Goal: Task Accomplishment & Management: Complete application form

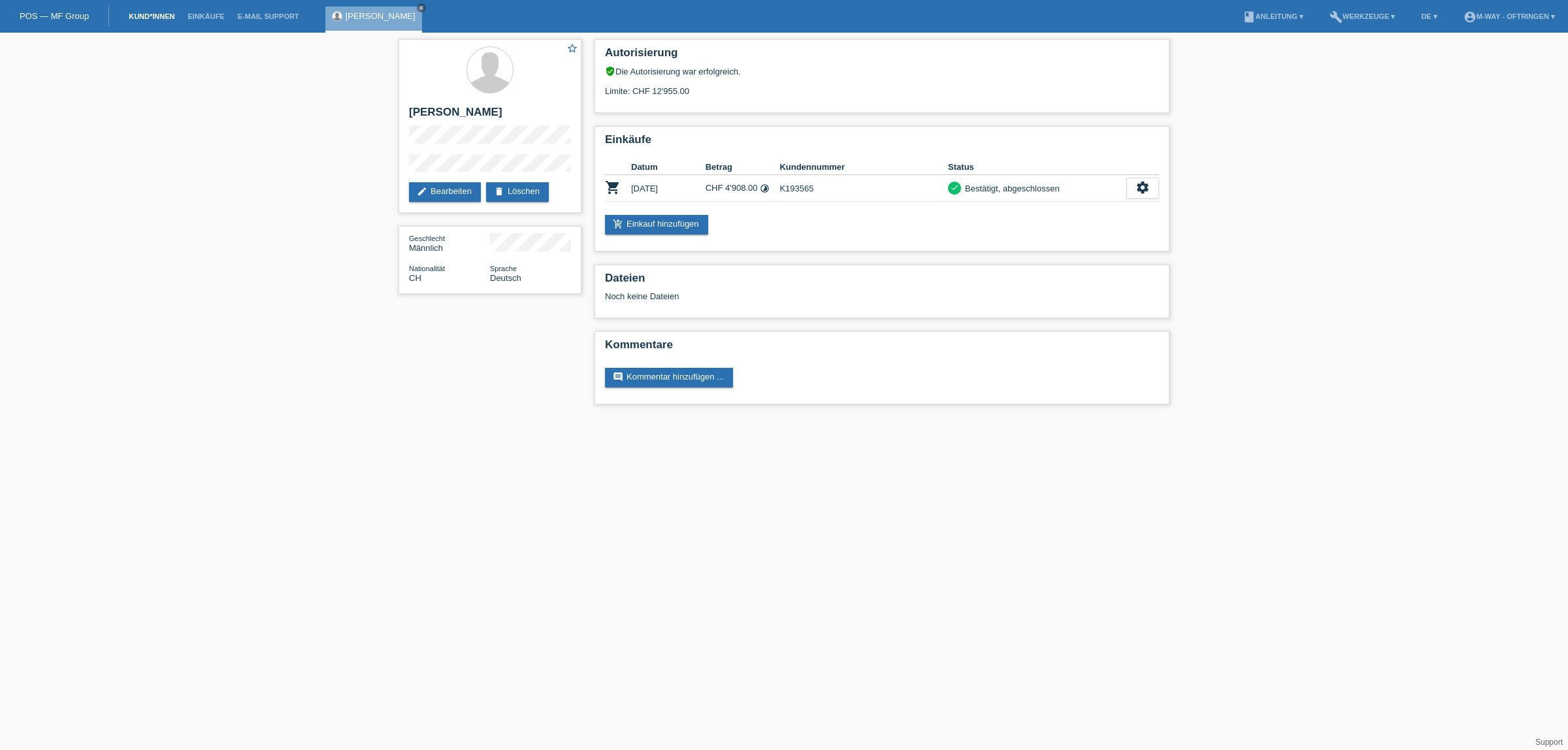
click at [148, 13] on link "Kund*innen" at bounding box center [152, 16] width 59 height 8
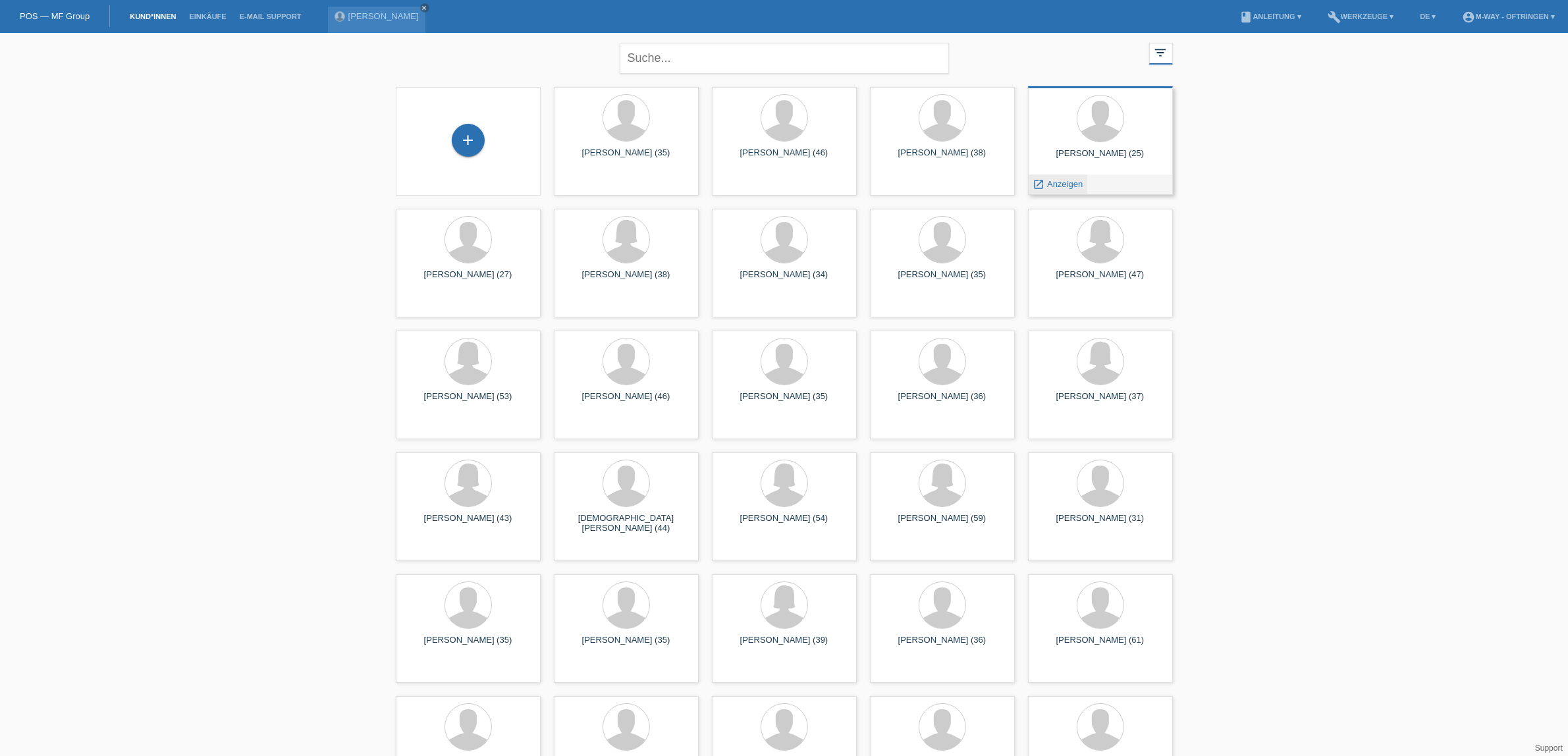
click at [1071, 181] on span "Anzeigen" at bounding box center [1065, 184] width 35 height 10
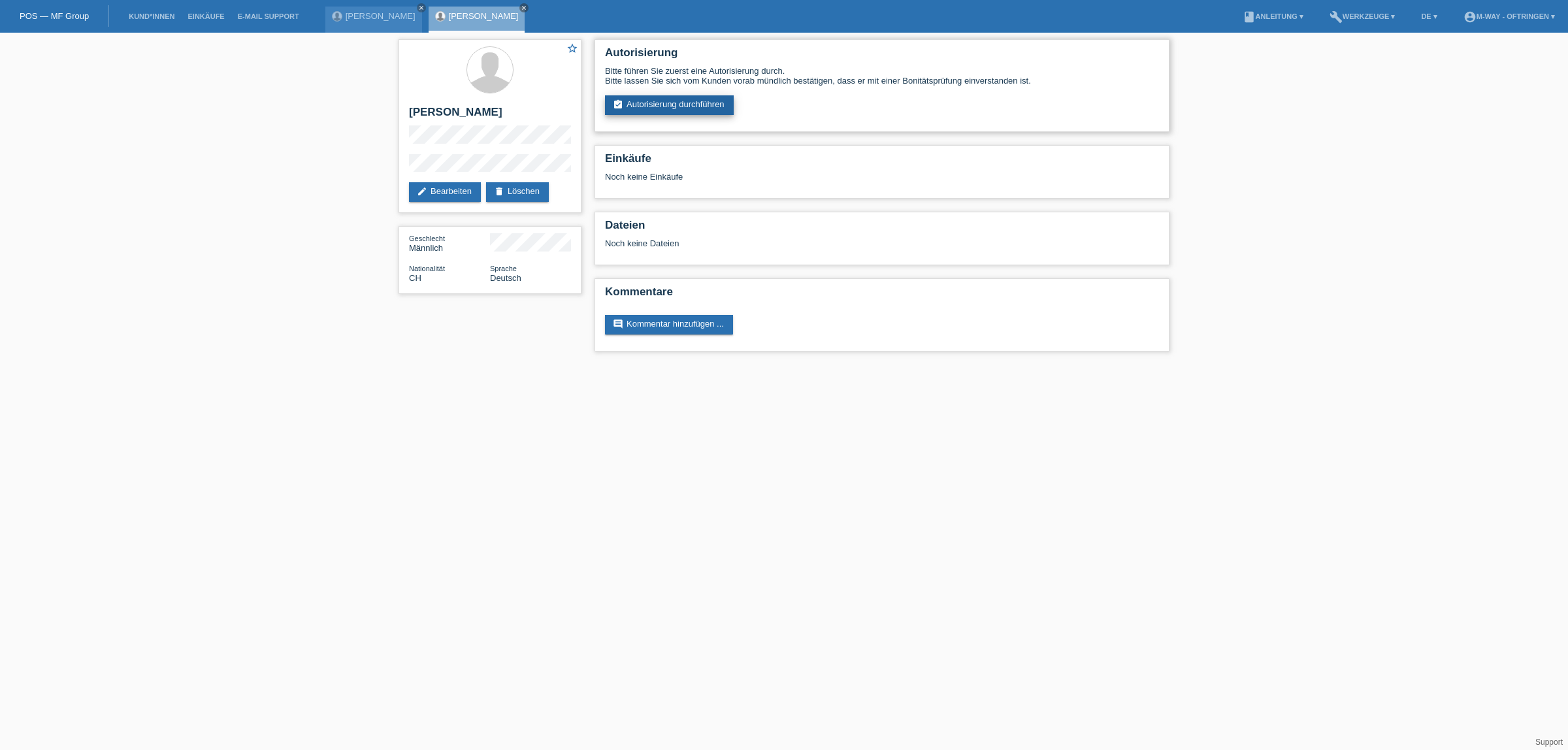
click at [706, 103] on link "assignment_turned_in Autorisierung durchführen" at bounding box center [669, 105] width 129 height 20
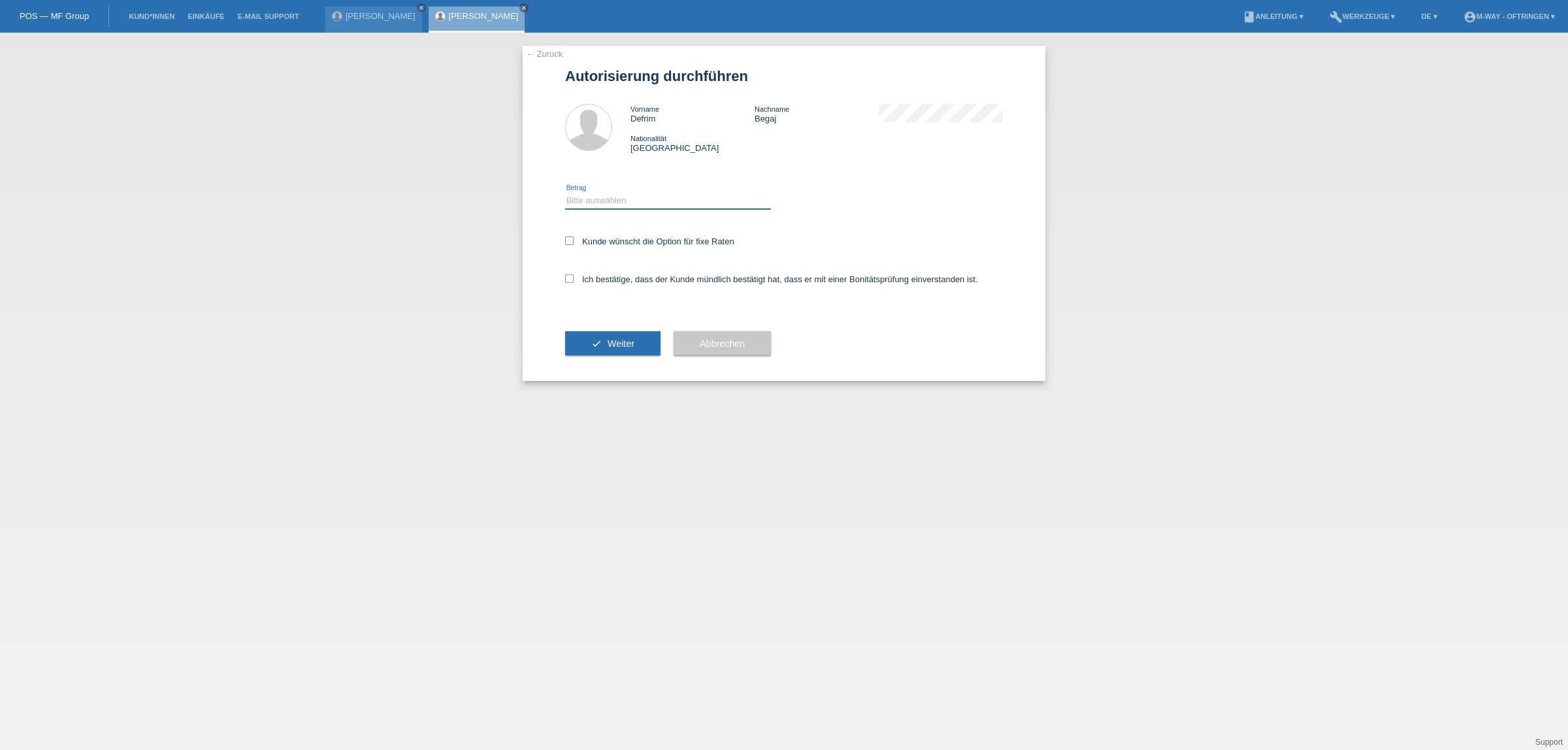
click at [621, 202] on select "Bitte auswählen CHF 1.00 - CHF 499.00 CHF 500.00 - CHF 1'999.00 CHF 2'000.00 - …" at bounding box center [668, 200] width 206 height 15
select select "3"
click at [565, 193] on select "Bitte auswählen CHF 1.00 - CHF 499.00 CHF 500.00 - CHF 1'999.00 CHF 2'000.00 - …" at bounding box center [668, 200] width 206 height 15
click at [569, 239] on icon at bounding box center [569, 241] width 8 height 8
click at [569, 239] on input "Kunde wünscht die Option für fixe Raten" at bounding box center [569, 241] width 8 height 8
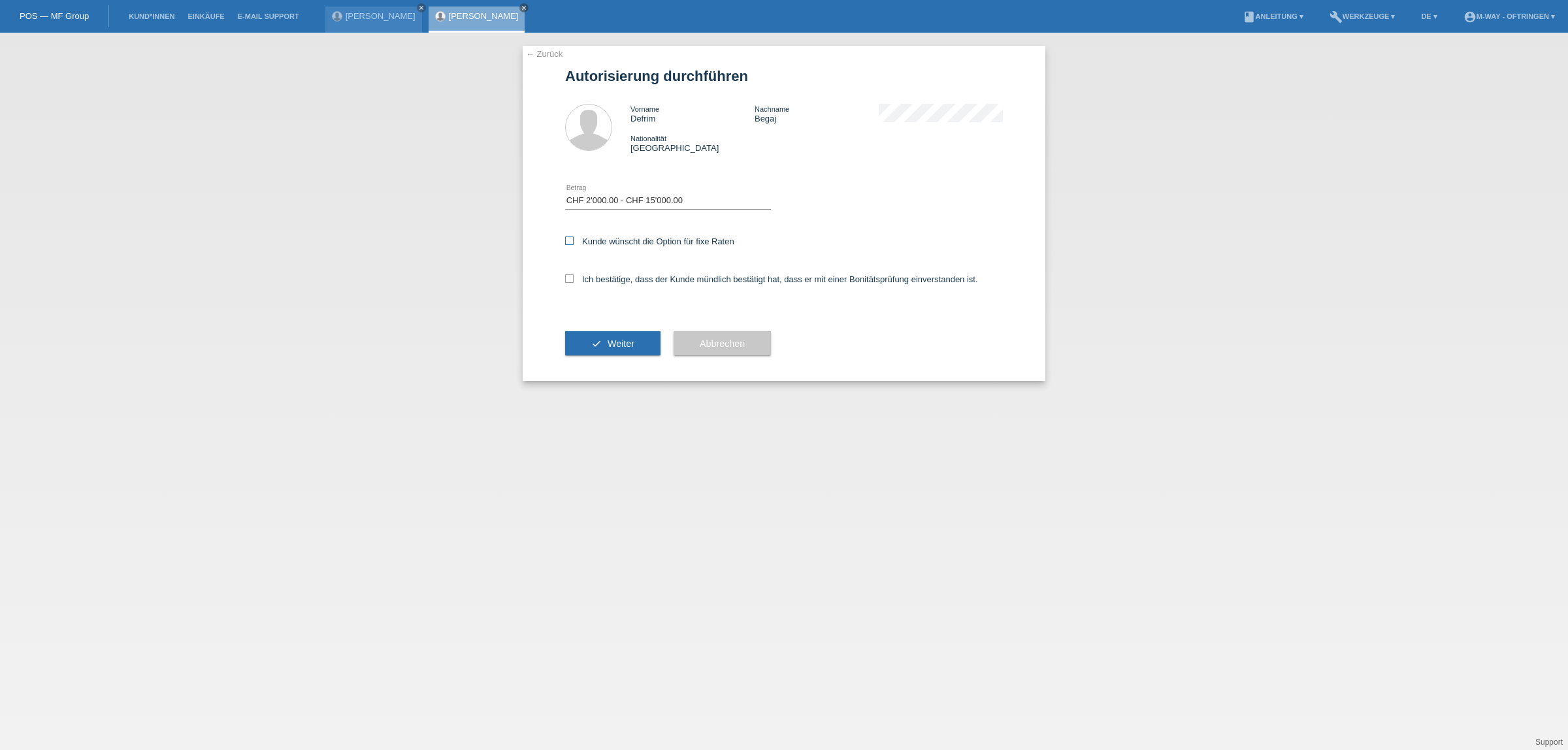
checkbox input "true"
click at [570, 279] on icon at bounding box center [569, 278] width 8 height 8
click at [570, 279] on input "Ich bestätige, dass der Kunde mündlich bestätigt hat, dass er mit einer Bonität…" at bounding box center [569, 278] width 8 height 8
checkbox input "true"
click at [602, 340] on button "check Weiter" at bounding box center [613, 343] width 96 height 25
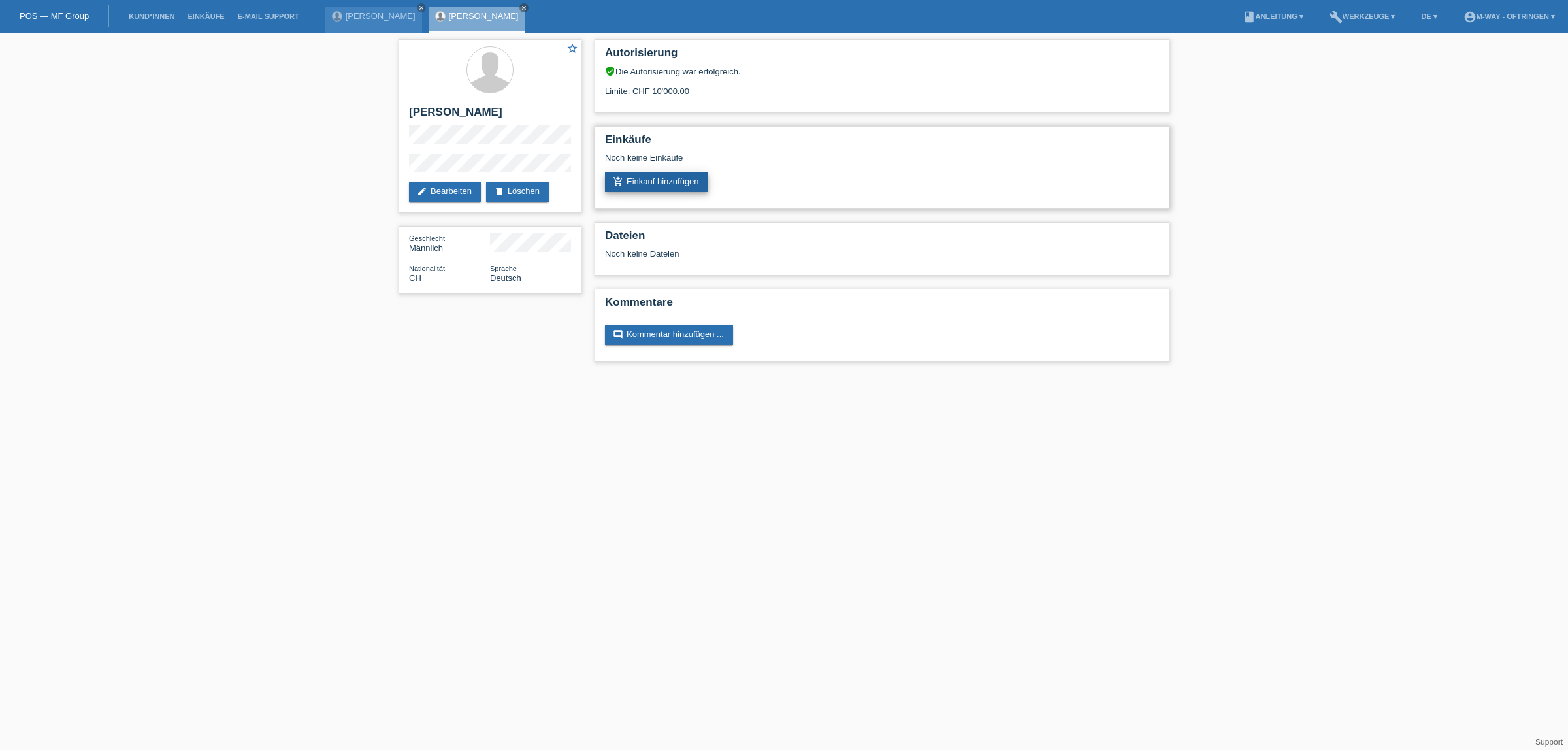
click at [667, 177] on link "add_shopping_cart Einkauf hinzufügen" at bounding box center [656, 182] width 103 height 20
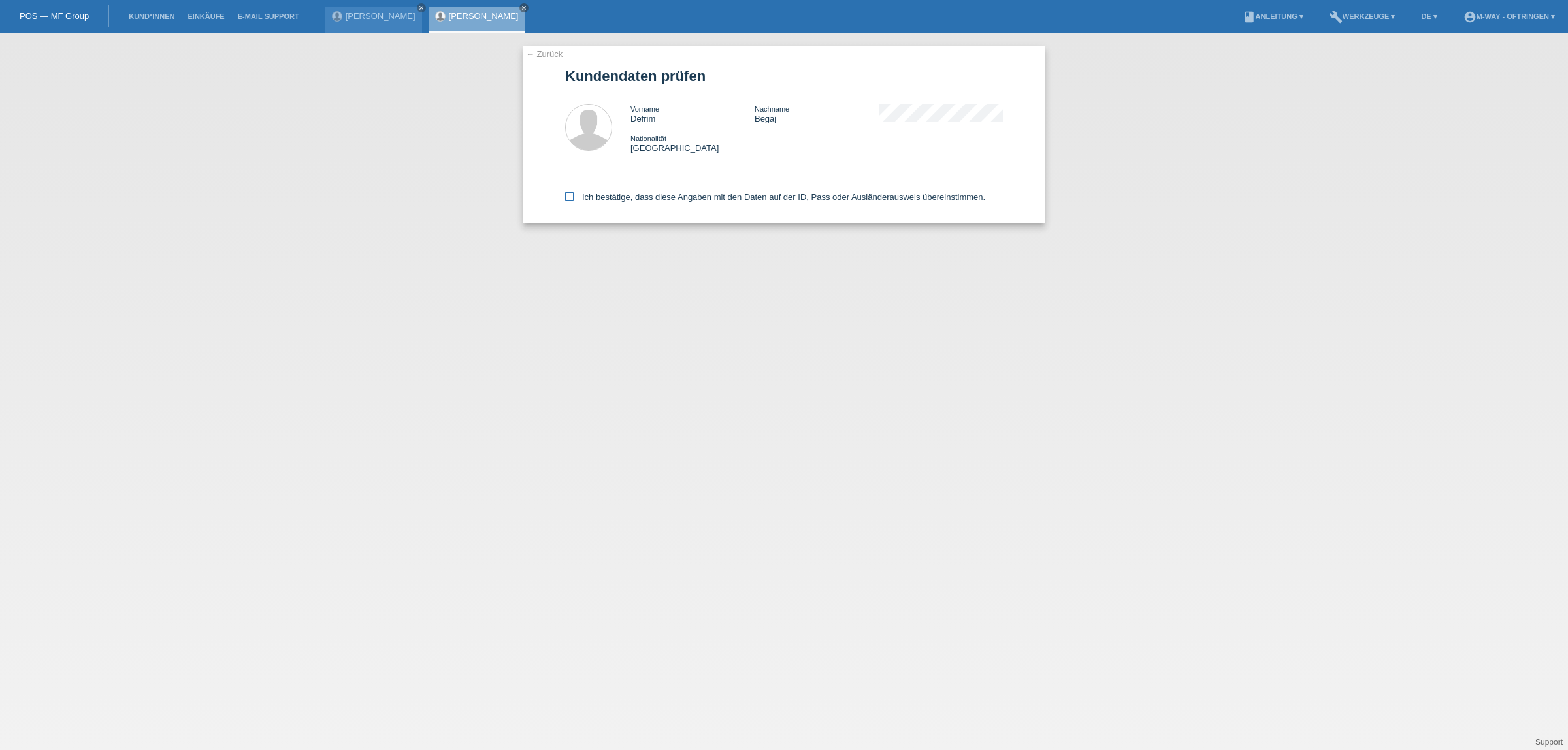
click at [570, 194] on icon at bounding box center [569, 196] width 8 height 8
click at [570, 194] on input "Ich bestätige, dass diese Angaben mit den Daten auf der ID, Pass oder Ausländer…" at bounding box center [569, 196] width 8 height 8
checkbox input "true"
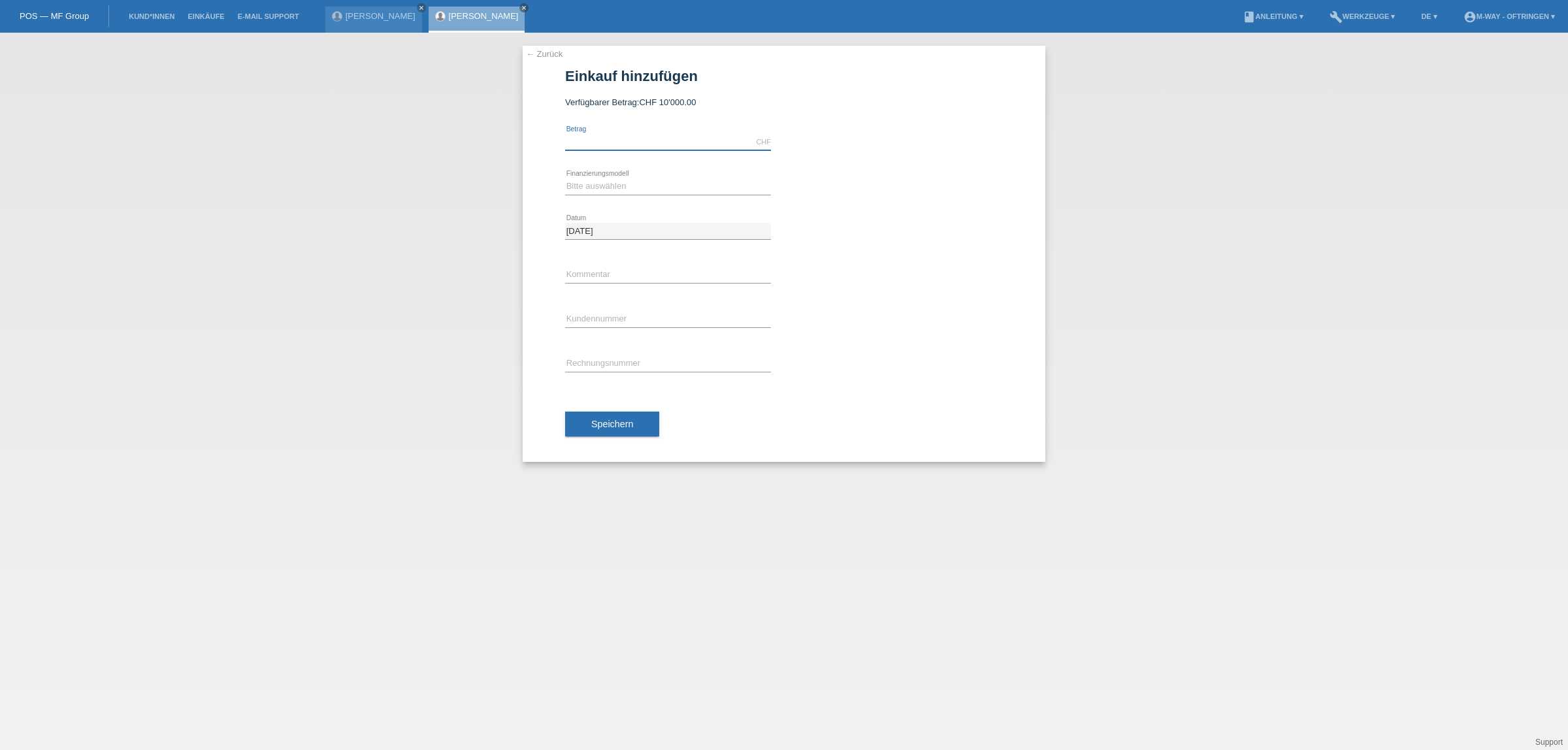
click at [673, 138] on input "text" at bounding box center [668, 142] width 206 height 16
type input "3295.65"
click at [667, 188] on select "Bitte auswählen Fixe Raten Kauf auf Rechnung mit Teilzahlungsoption" at bounding box center [668, 186] width 206 height 15
select select "77"
click at [565, 179] on select "Bitte auswählen Fixe Raten Kauf auf Rechnung mit Teilzahlungsoption" at bounding box center [668, 186] width 206 height 15
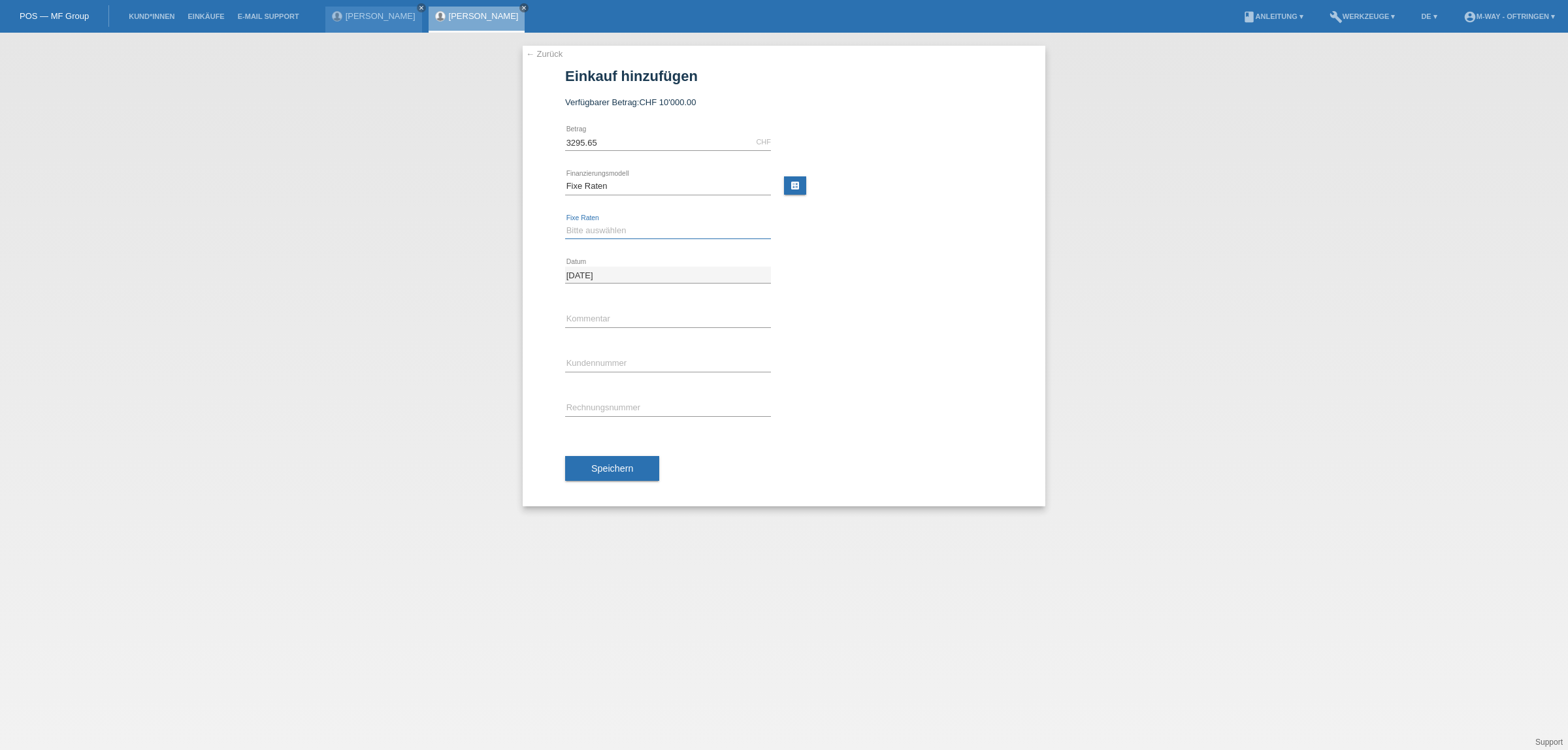
click at [644, 231] on select "Bitte auswählen 4 Raten 5 Raten 6 Raten 7 Raten 8 Raten 9 Raten 10 Raten 11 Rat…" at bounding box center [668, 231] width 206 height 15
select select "202"
click at [565, 223] on select "Bitte auswählen 4 Raten 5 Raten 6 Raten 7 Raten 8 Raten 9 Raten 10 Raten 11 Rat…" at bounding box center [668, 231] width 206 height 15
click at [624, 360] on input "text" at bounding box center [668, 363] width 206 height 16
type input "K194205"
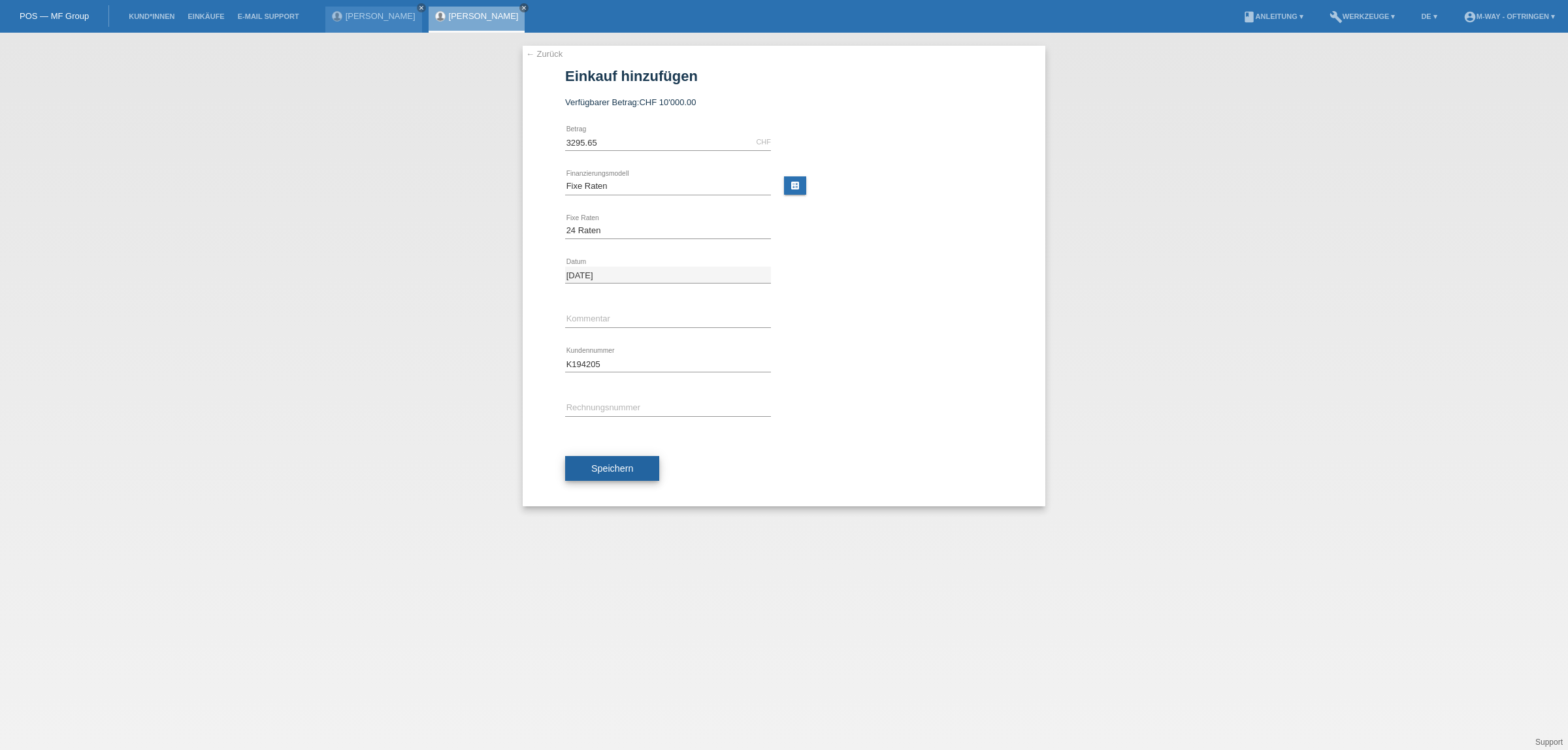
click at [608, 469] on span "Speichern" at bounding box center [611, 468] width 41 height 11
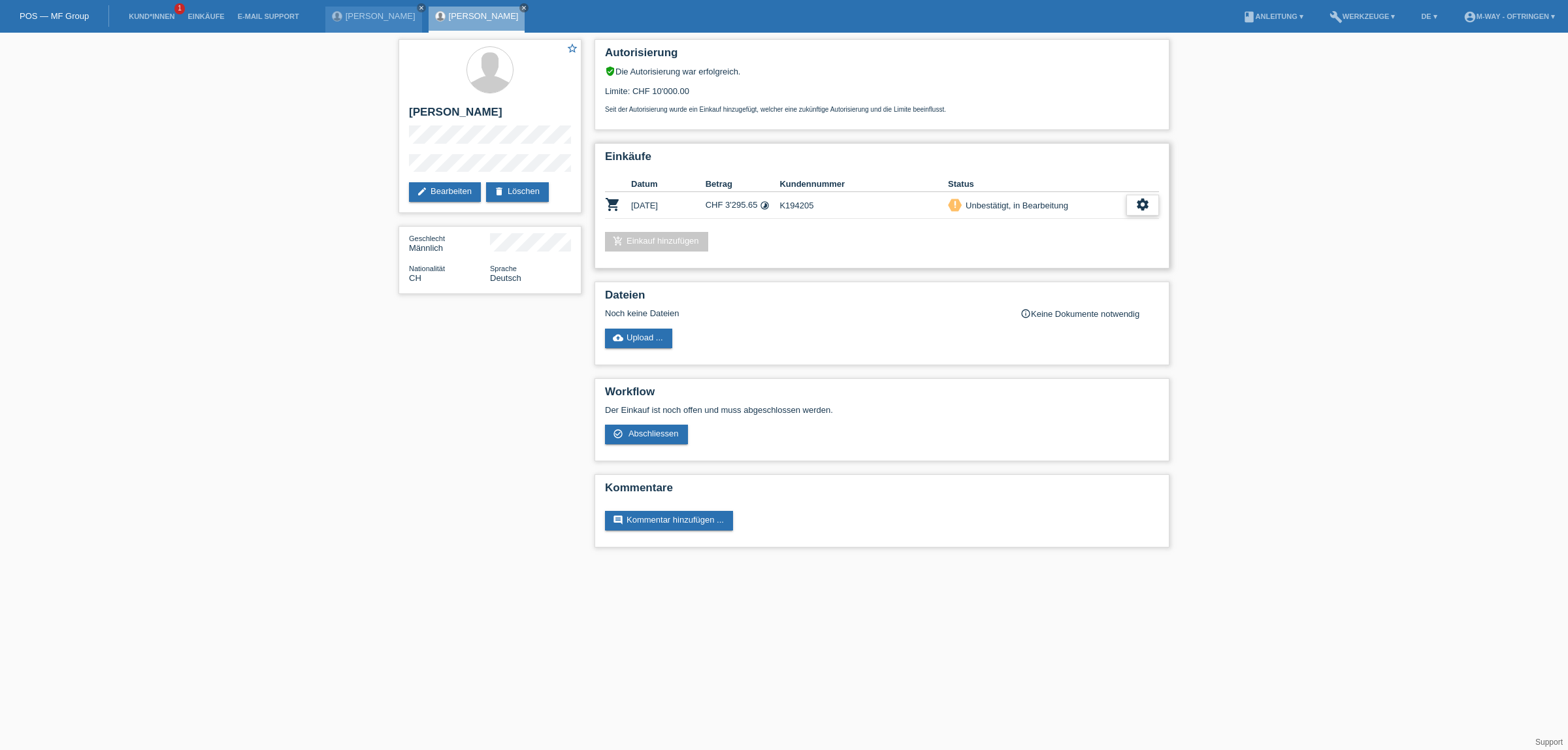
click at [1141, 198] on icon "settings" at bounding box center [1143, 205] width 14 height 14
click at [1036, 260] on span "Abschliessen" at bounding box center [1038, 261] width 54 height 15
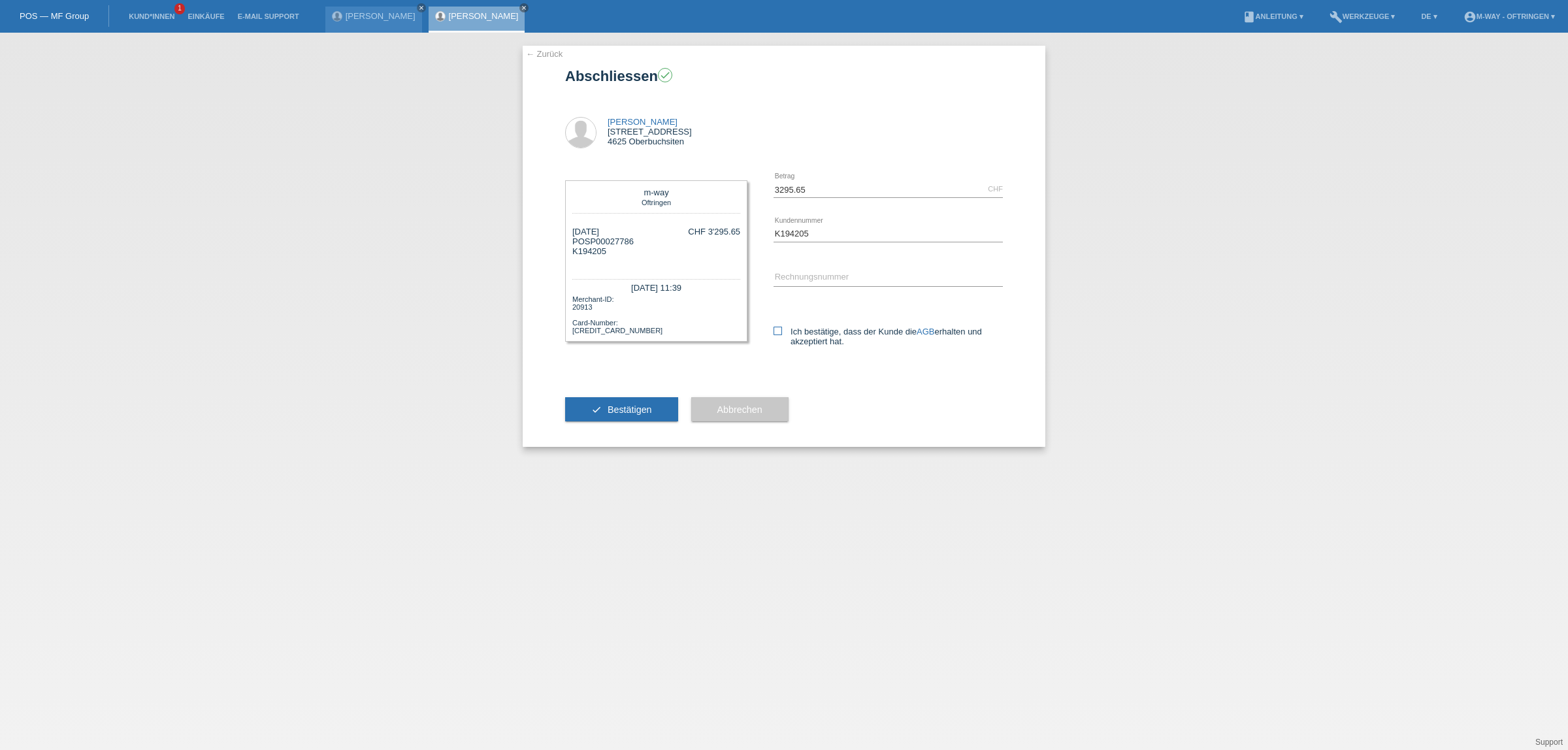
click at [778, 331] on icon at bounding box center [778, 331] width 8 height 8
click at [778, 331] on input "Ich bestätige, dass der Kunde die AGB erhalten und akzeptiert hat." at bounding box center [778, 331] width 8 height 8
checkbox input "true"
click at [637, 410] on span "Bestätigen" at bounding box center [630, 409] width 44 height 11
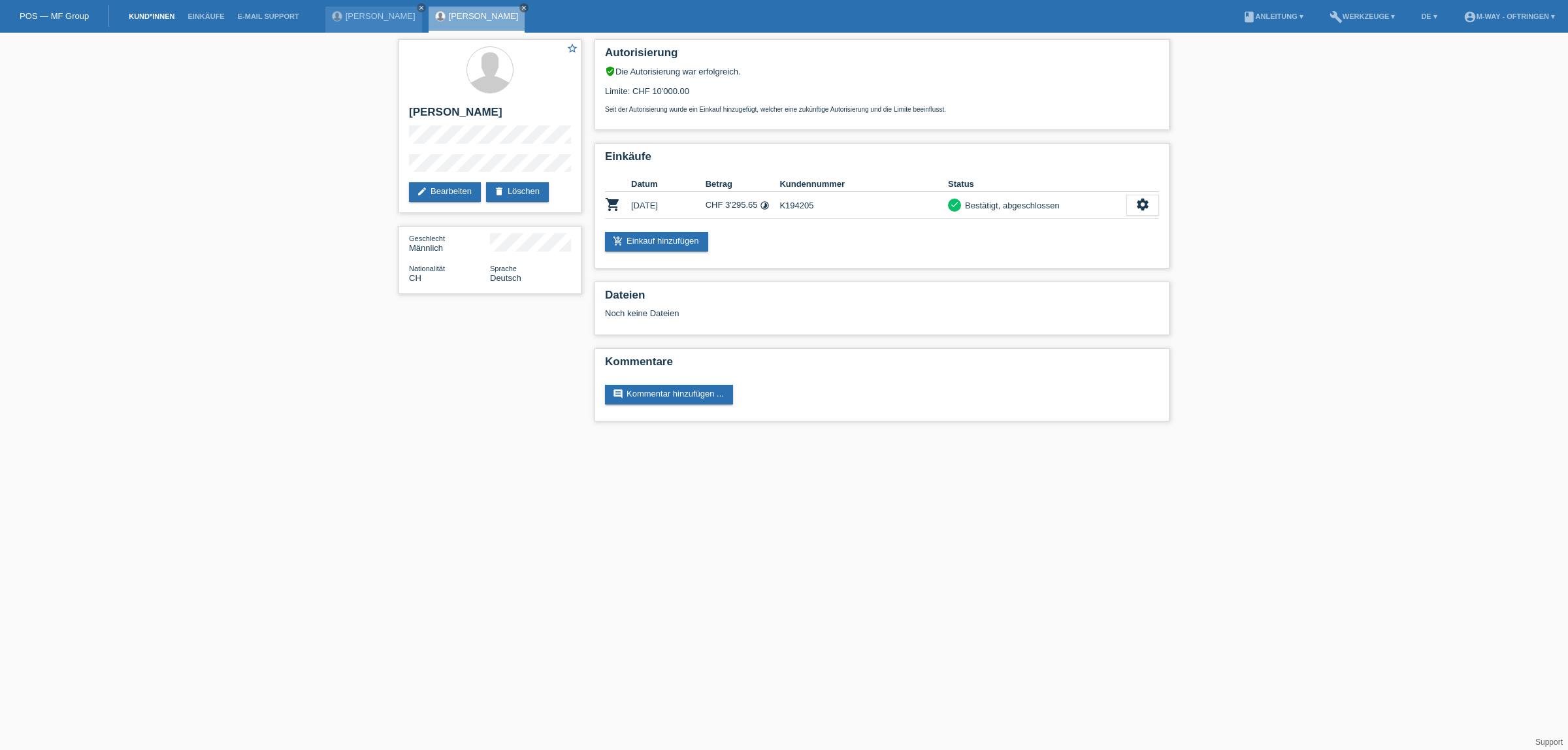
click at [148, 14] on link "Kund*innen" at bounding box center [152, 16] width 59 height 8
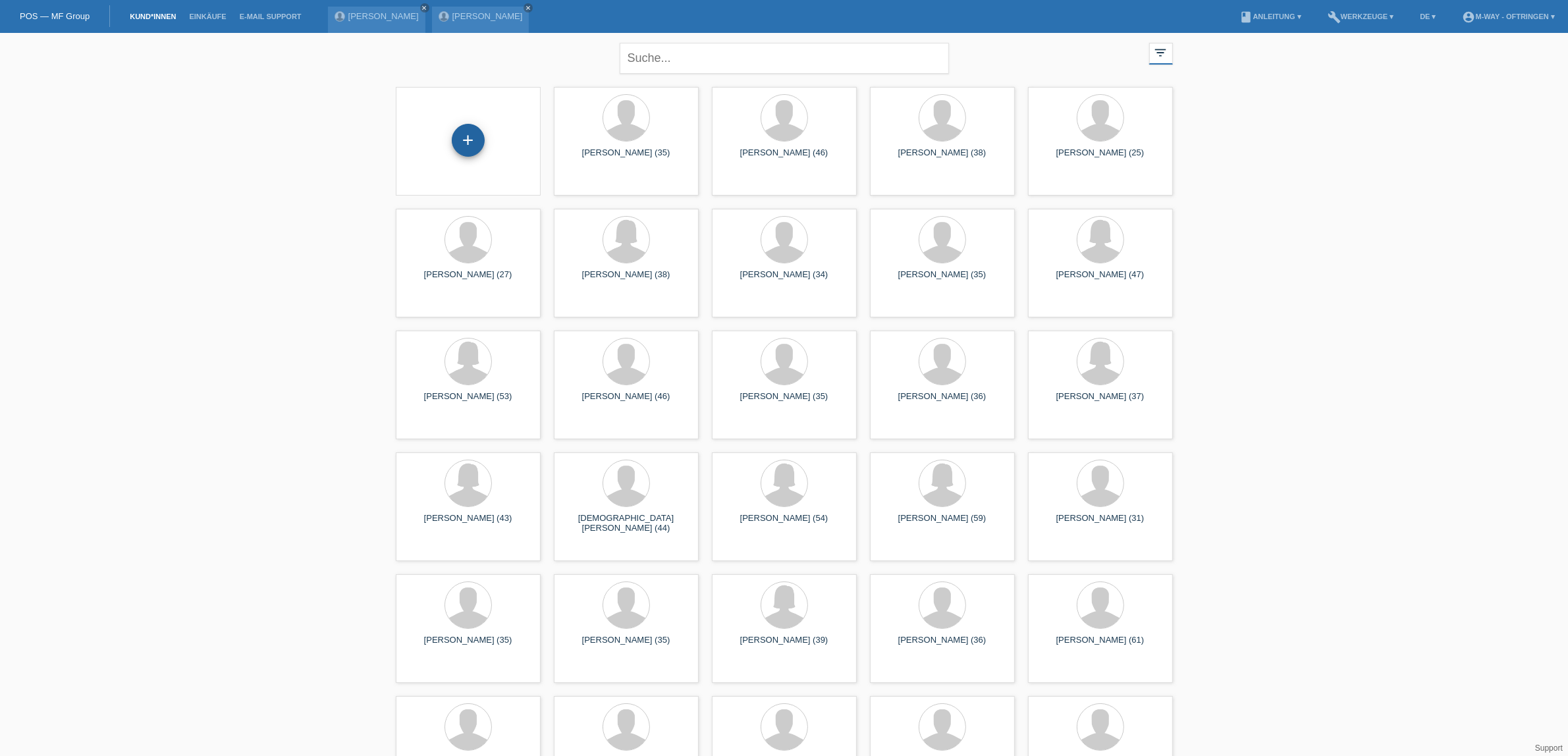
click at [472, 143] on div "+" at bounding box center [468, 140] width 33 height 33
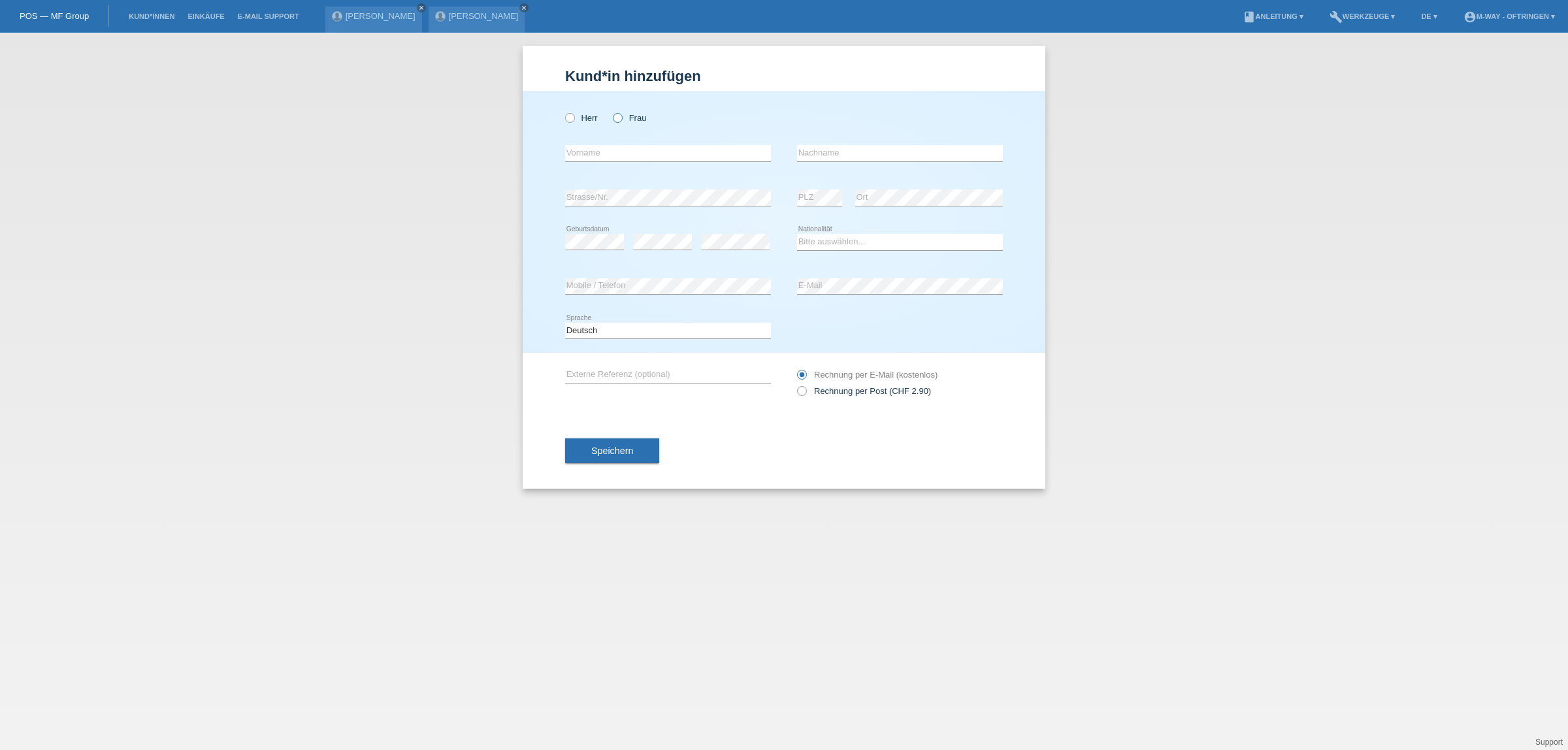
click at [632, 117] on label "Frau" at bounding box center [629, 118] width 33 height 10
click at [621, 117] on input "Frau" at bounding box center [617, 117] width 8 height 8
radio input "true"
click at [608, 153] on input "text" at bounding box center [668, 153] width 206 height 16
type input "Monia"
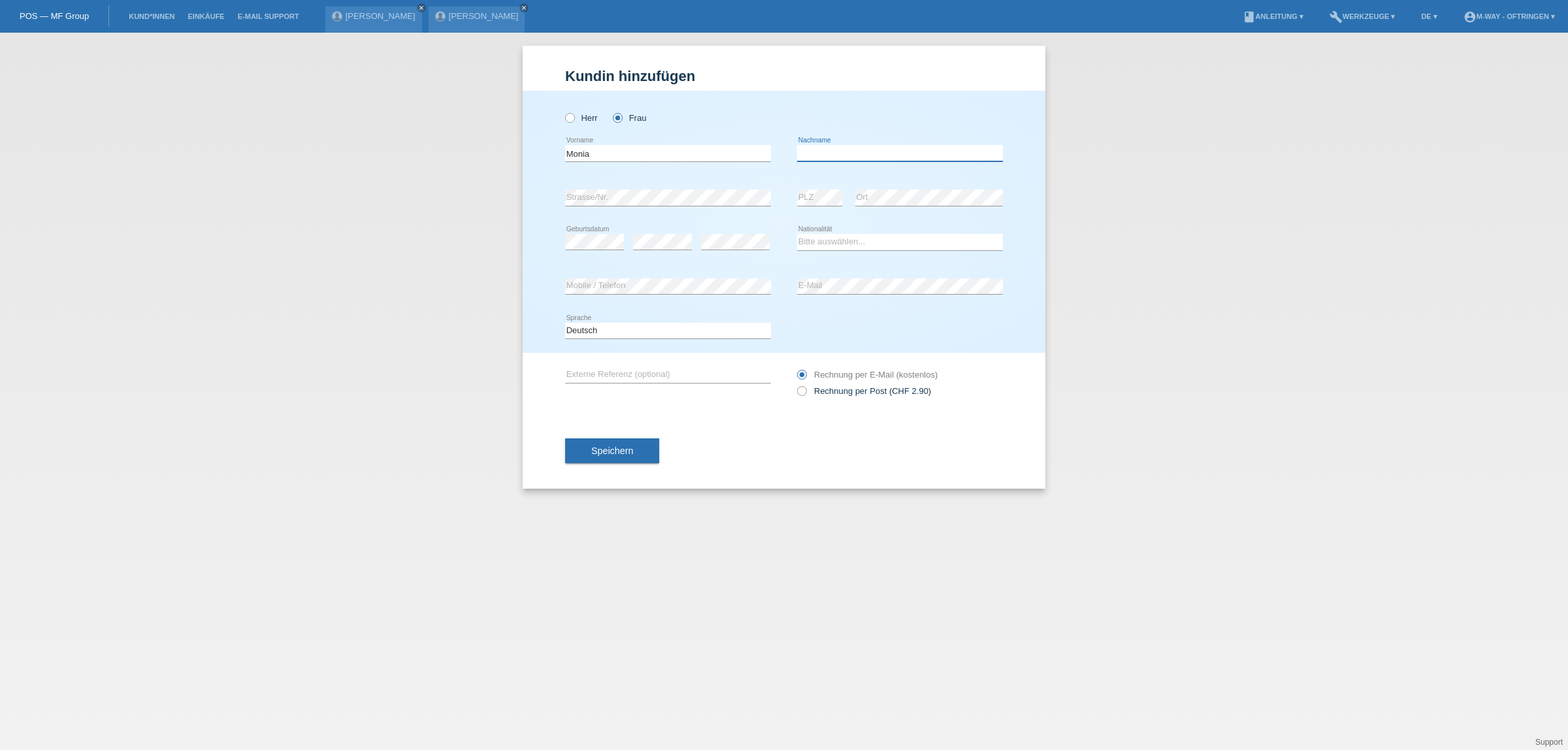
type input "X"
type input "Corso"
click at [853, 240] on select "Bitte auswählen... [GEOGRAPHIC_DATA] [GEOGRAPHIC_DATA] [GEOGRAPHIC_DATA] [GEOGR…" at bounding box center [900, 242] width 206 height 15
select select "IT"
click at [797, 234] on select "Bitte auswählen... [GEOGRAPHIC_DATA] [GEOGRAPHIC_DATA] [GEOGRAPHIC_DATA] [GEOGR…" at bounding box center [900, 242] width 206 height 15
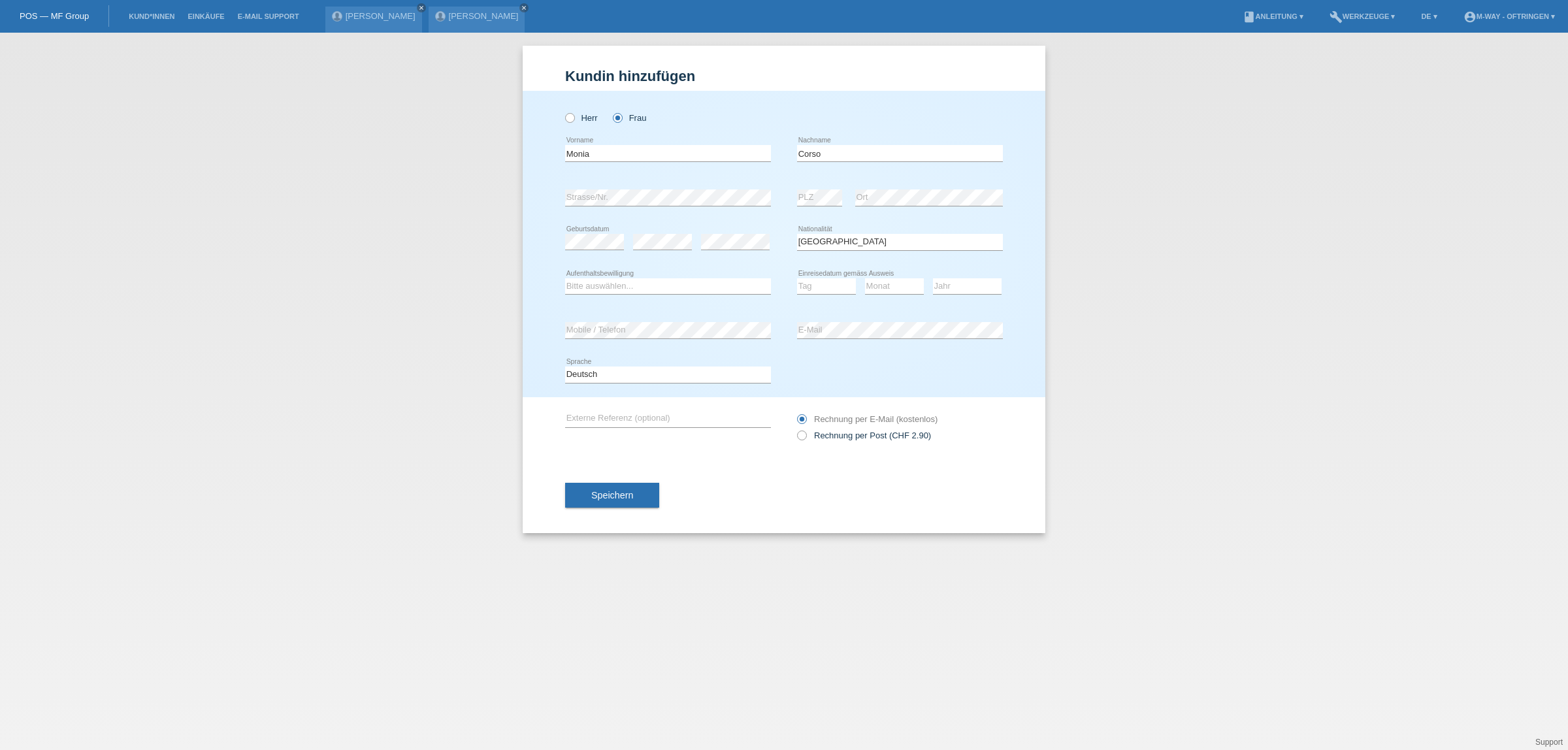
click at [663, 276] on div "Bitte auswählen... C B B - Flüchtlingsstatus Andere error Aufenthaltsbewilligung" at bounding box center [668, 286] width 206 height 44
click at [661, 282] on select "Bitte auswählen... C B B - Flüchtlingsstatus Andere" at bounding box center [668, 286] width 206 height 15
select select "C"
click at [565, 278] on select "Bitte auswählen... C B B - Flüchtlingsstatus Andere" at bounding box center [668, 286] width 206 height 15
click at [848, 283] on select "Tag 01 02 03 04 05 06 07 08 09 10 11" at bounding box center [827, 286] width 59 height 15
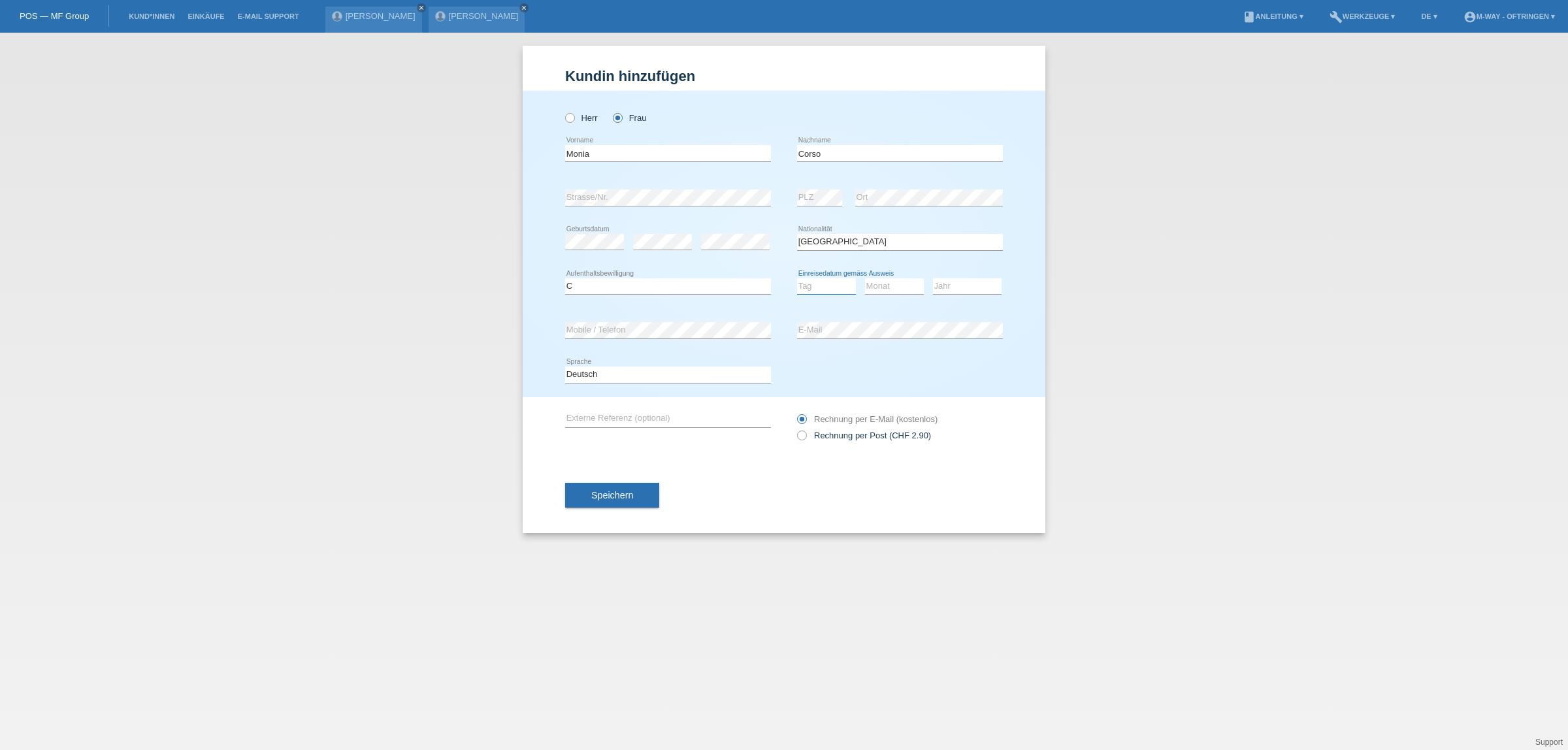
select select "05"
click at [797, 278] on select "Tag 01 02 03 04 05 06 07 08 09 10 11" at bounding box center [827, 286] width 59 height 15
click at [874, 282] on select "Monat 01 02 03 04 05 06 07 08 09 10 11" at bounding box center [895, 286] width 59 height 15
select select "11"
click at [865, 278] on select "Monat 01 02 03 04 05 06 07 08 09 10 11" at bounding box center [895, 286] width 59 height 15
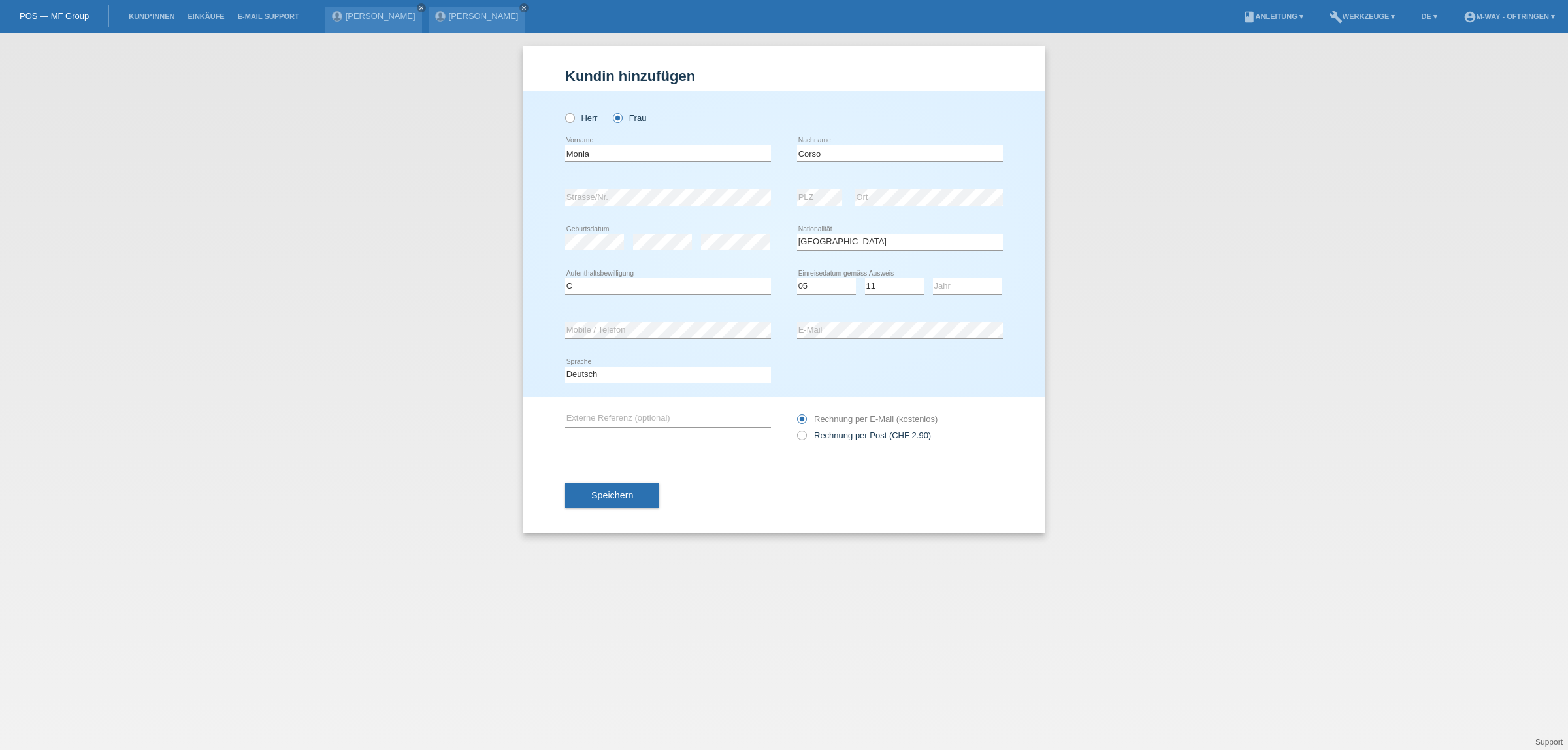
click at [959, 298] on div "Jahr 2025 2024 2023 2022 2021 2020 2019 2018 2017" at bounding box center [967, 286] width 69 height 44
click at [958, 283] on select "Jahr 2025 2024 2023 2022 2021 2020 2019 2018 2017 2016 2015 2014 2013 2012 2011…" at bounding box center [967, 286] width 69 height 15
select select "1970"
click at [933, 278] on select "Jahr 2025 2024 2023 2022 2021 2020 2019 2018 2017 2016 2015 2014 2013 2012 2011…" at bounding box center [967, 286] width 69 height 15
click at [639, 503] on button "Speichern" at bounding box center [612, 495] width 94 height 25
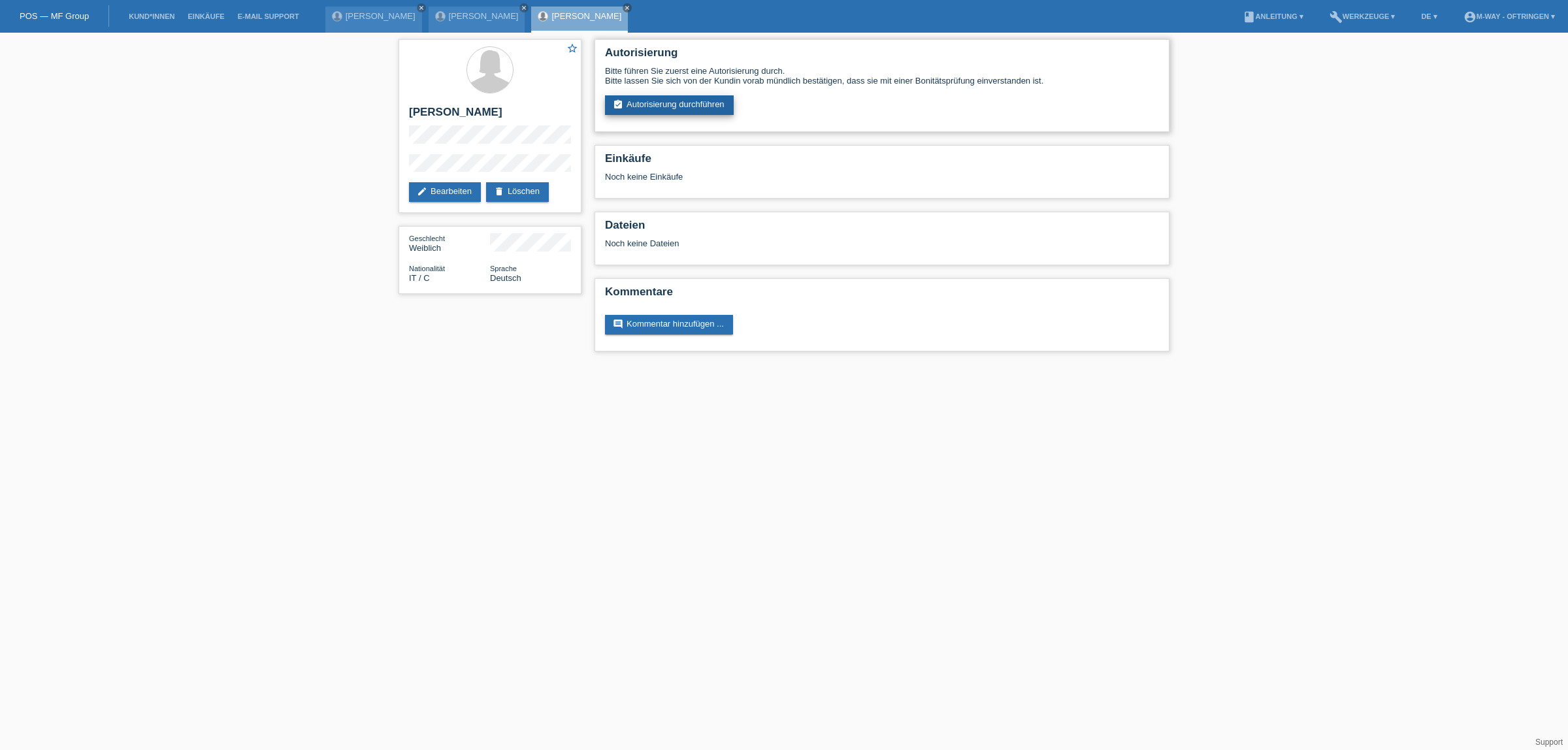
click at [670, 96] on link "assignment_turned_in Autorisierung durchführen" at bounding box center [669, 105] width 129 height 20
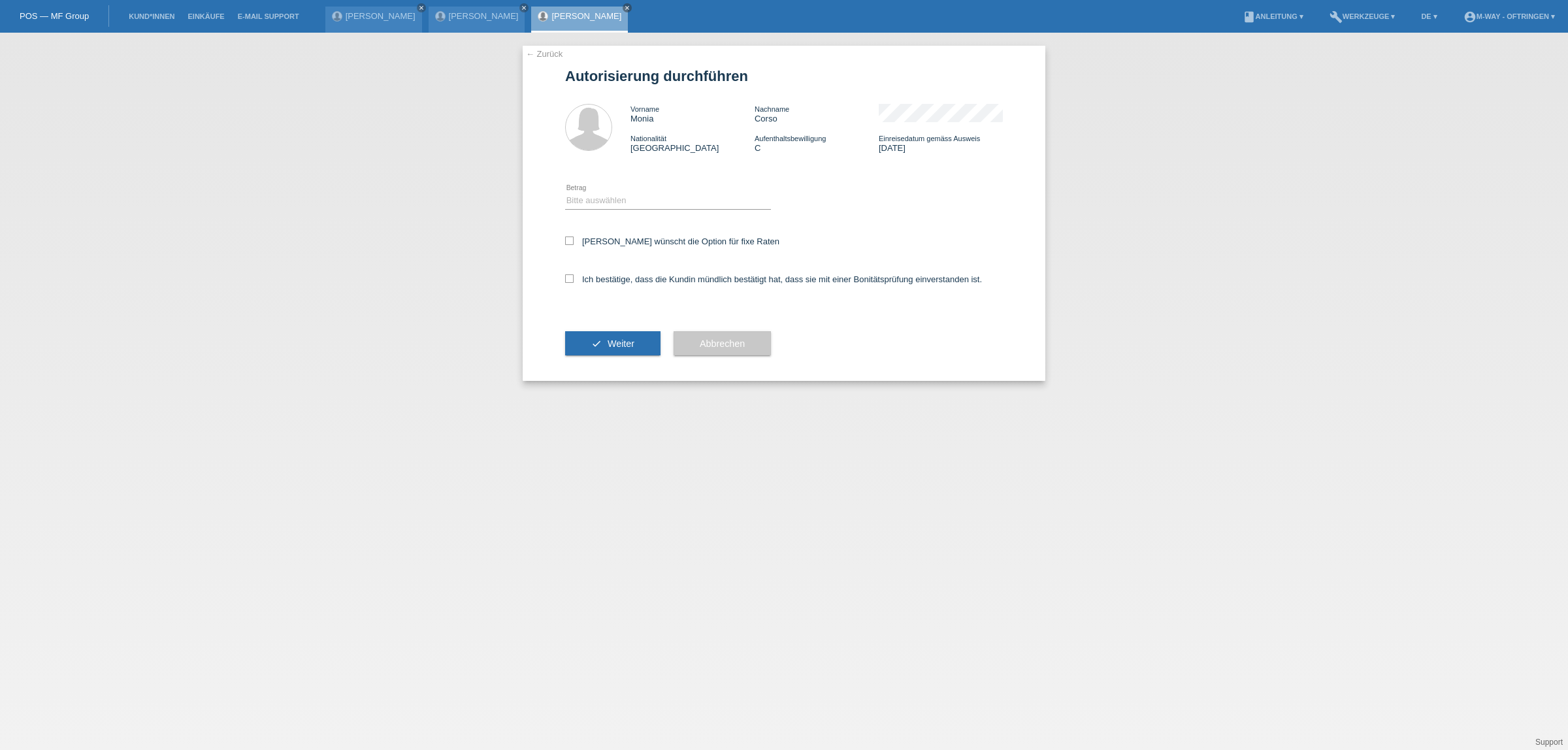
click at [612, 234] on div "[PERSON_NAME] wünscht die Option für fixe Raten" at bounding box center [784, 243] width 438 height 38
click at [609, 238] on label "[PERSON_NAME] wünscht die Option für fixe Raten" at bounding box center [672, 242] width 214 height 10
click at [574, 238] on input "[PERSON_NAME] wünscht die Option für fixe Raten" at bounding box center [569, 241] width 8 height 8
checkbox input "true"
click at [605, 276] on label "Ich bestätige, dass die Kundin mündlich bestätigt hat, dass sie mit einer Bonit…" at bounding box center [773, 279] width 417 height 10
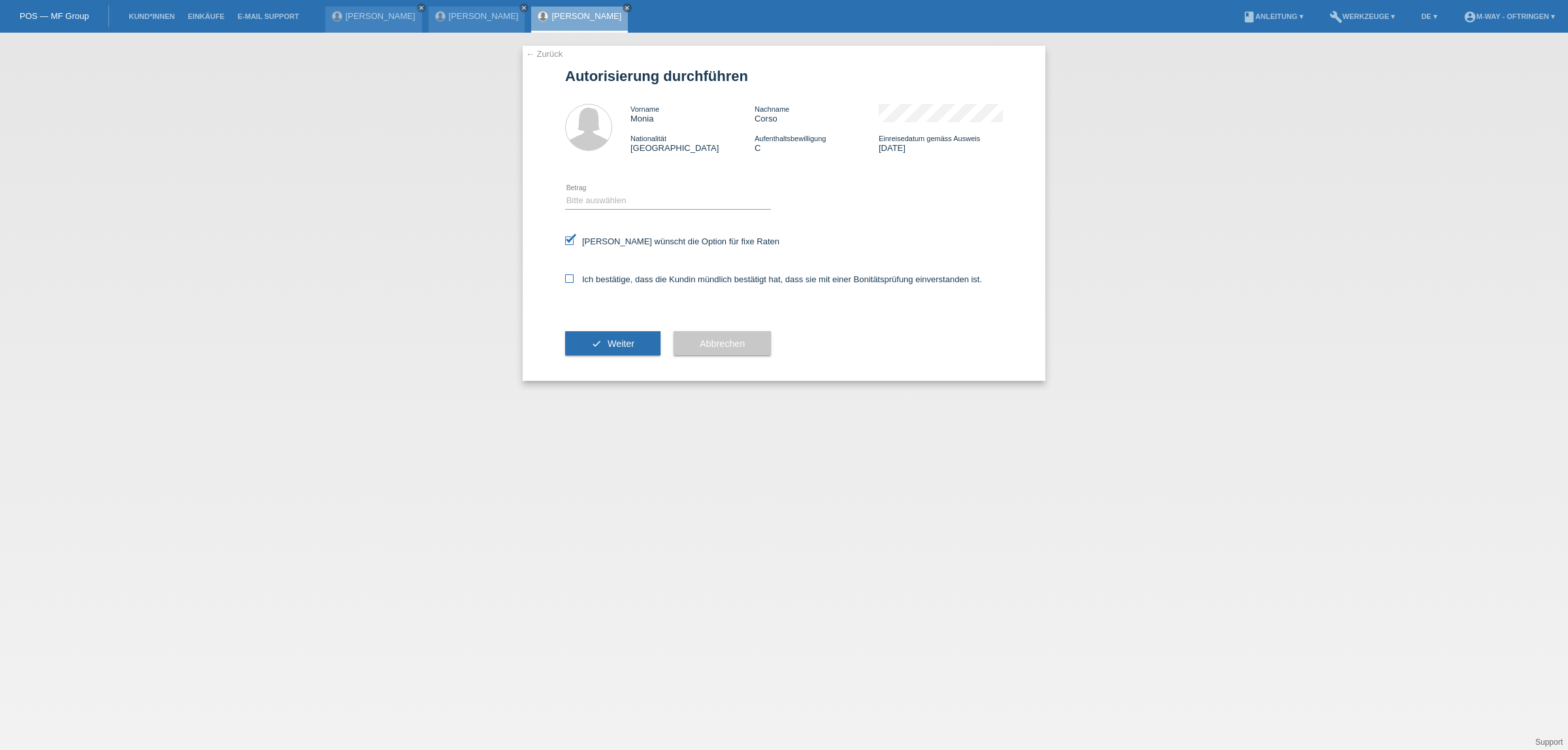
click at [574, 276] on input "Ich bestätige, dass die Kundin mündlich bestätigt hat, dass sie mit einer Bonit…" at bounding box center [569, 278] width 8 height 8
checkbox input "true"
click at [602, 201] on select "Bitte auswählen CHF 1.00 - CHF 499.00 CHF 500.00 - CHF 1'999.00 CHF 2'000.00 - …" at bounding box center [668, 200] width 206 height 15
select select "3"
click at [565, 193] on select "Bitte auswählen CHF 1.00 - CHF 499.00 CHF 500.00 - CHF 1'999.00 CHF 2'000.00 - …" at bounding box center [668, 200] width 206 height 15
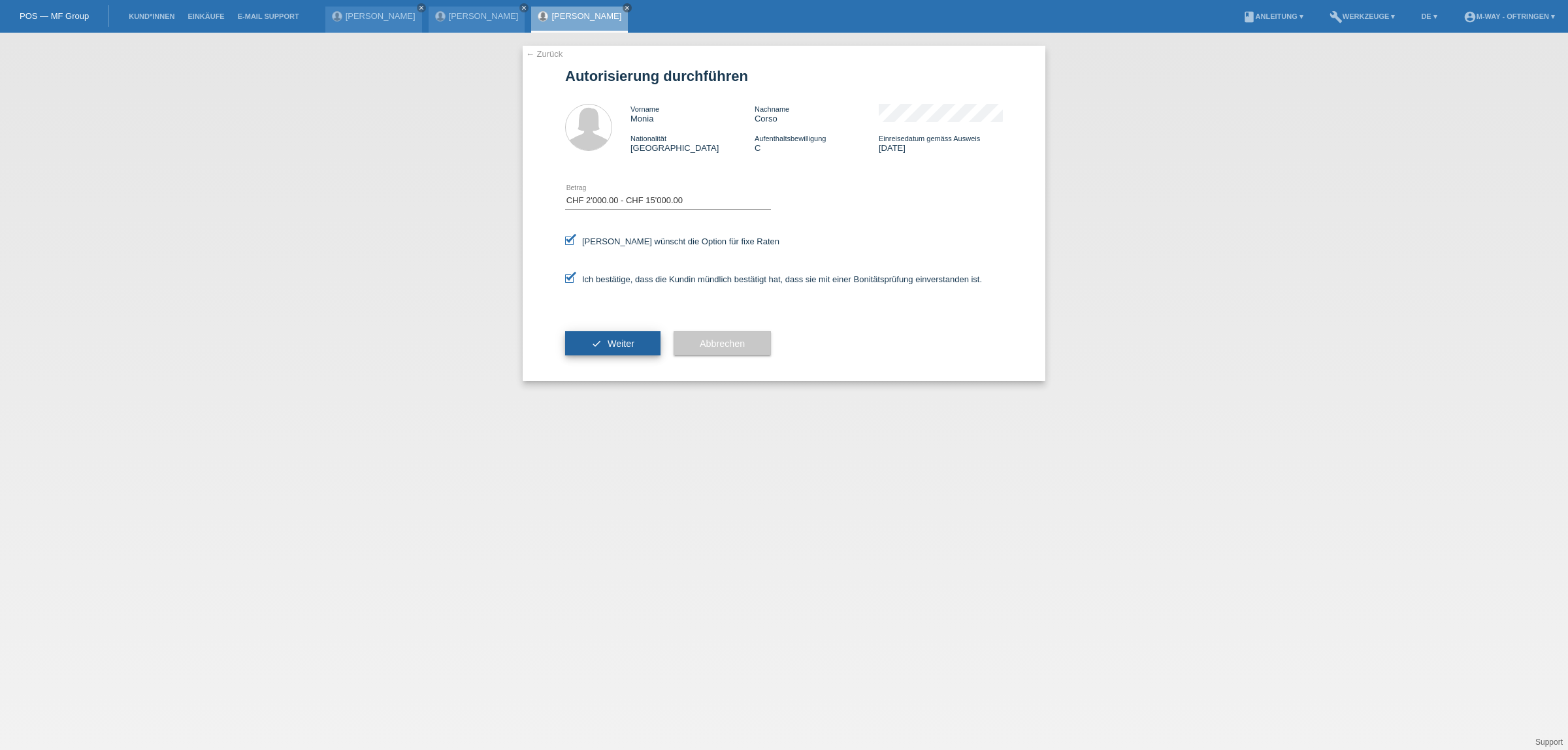
click at [621, 340] on span "Weiter" at bounding box center [621, 344] width 27 height 11
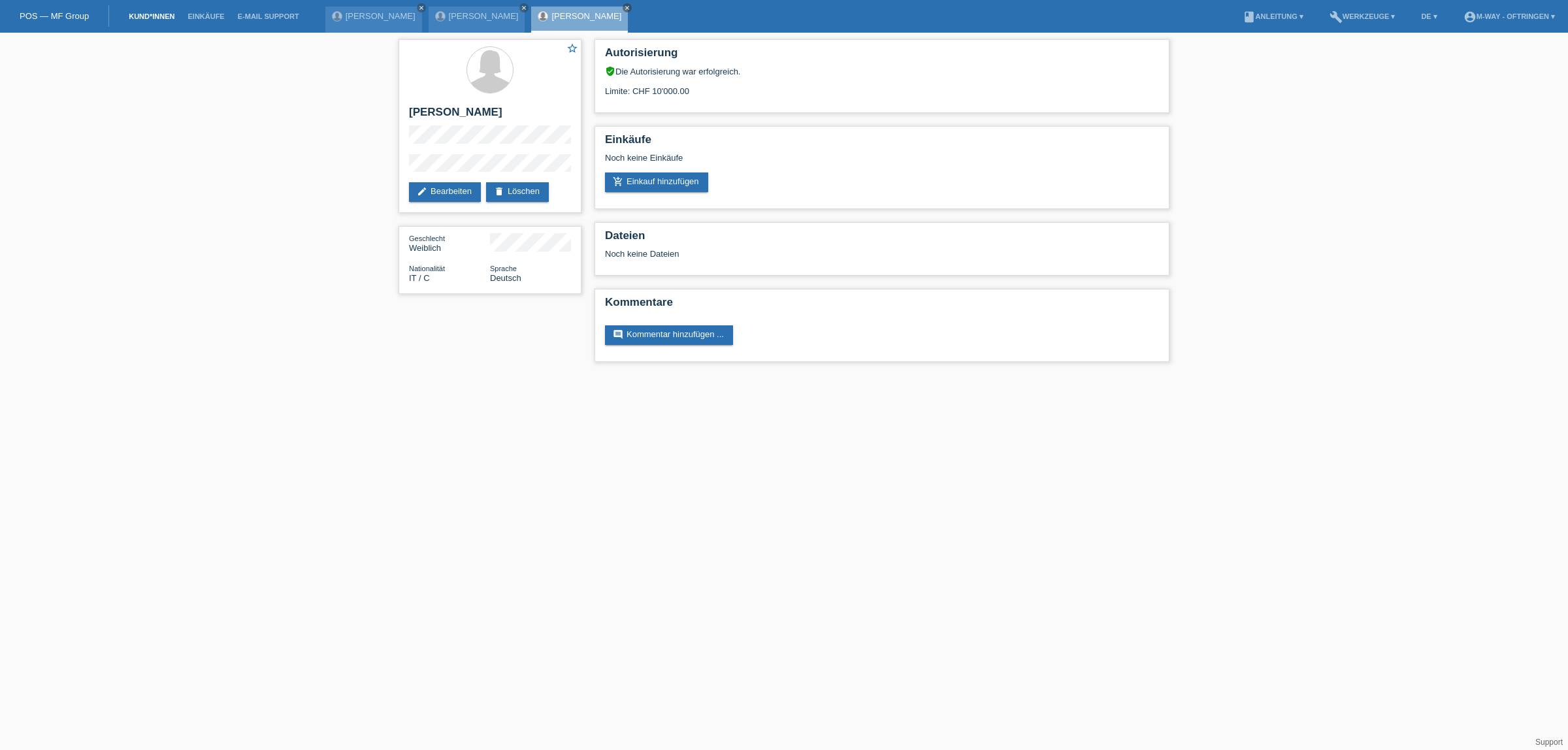
click at [153, 20] on link "Kund*innen" at bounding box center [152, 16] width 59 height 8
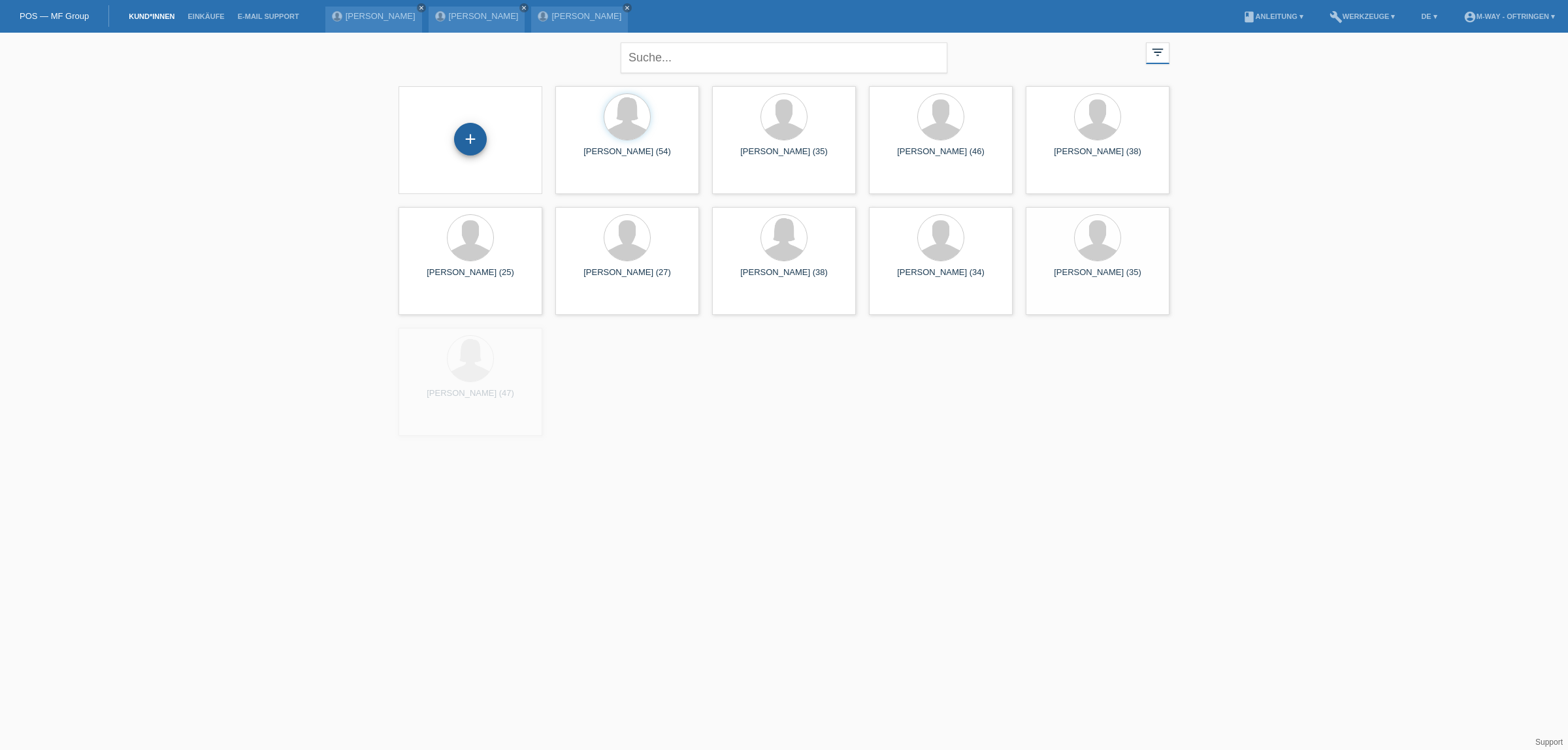
click at [474, 129] on div "+" at bounding box center [470, 139] width 32 height 22
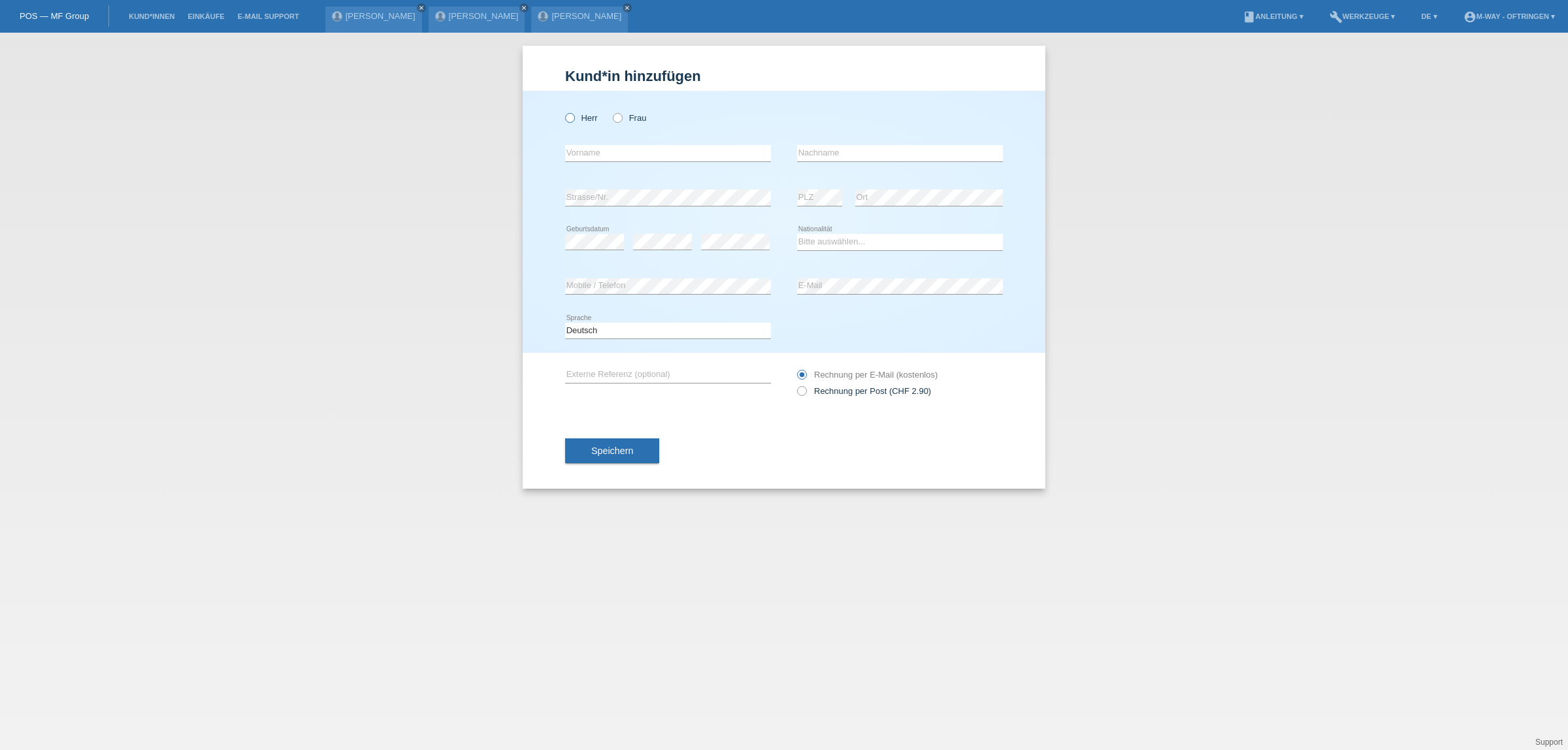
click at [563, 111] on icon at bounding box center [563, 111] width 0 height 0
click at [566, 118] on input "Herr" at bounding box center [569, 117] width 8 height 8
radio input "true"
click at [589, 150] on input "text" at bounding box center [668, 153] width 206 height 16
type input "Francesco"
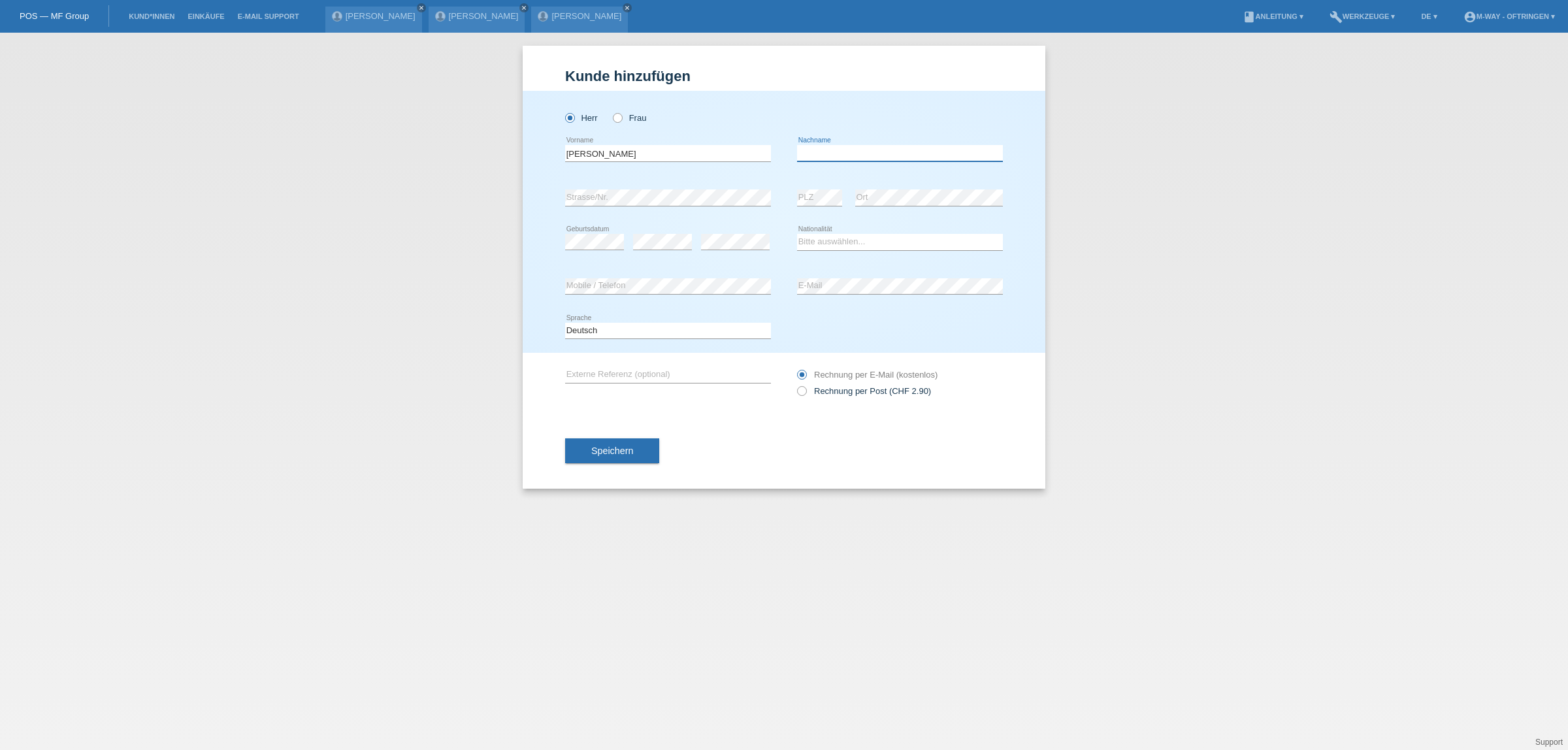
click at [931, 150] on input "text" at bounding box center [900, 153] width 206 height 16
type input "De Sando"
click at [916, 239] on select "Bitte auswählen... Schweiz Deutschland Liechtenstein Österreich ------------ Af…" at bounding box center [900, 242] width 206 height 15
select select "IT"
click at [797, 234] on select "Bitte auswählen... Schweiz Deutschland Liechtenstein Österreich ------------ Af…" at bounding box center [900, 242] width 206 height 15
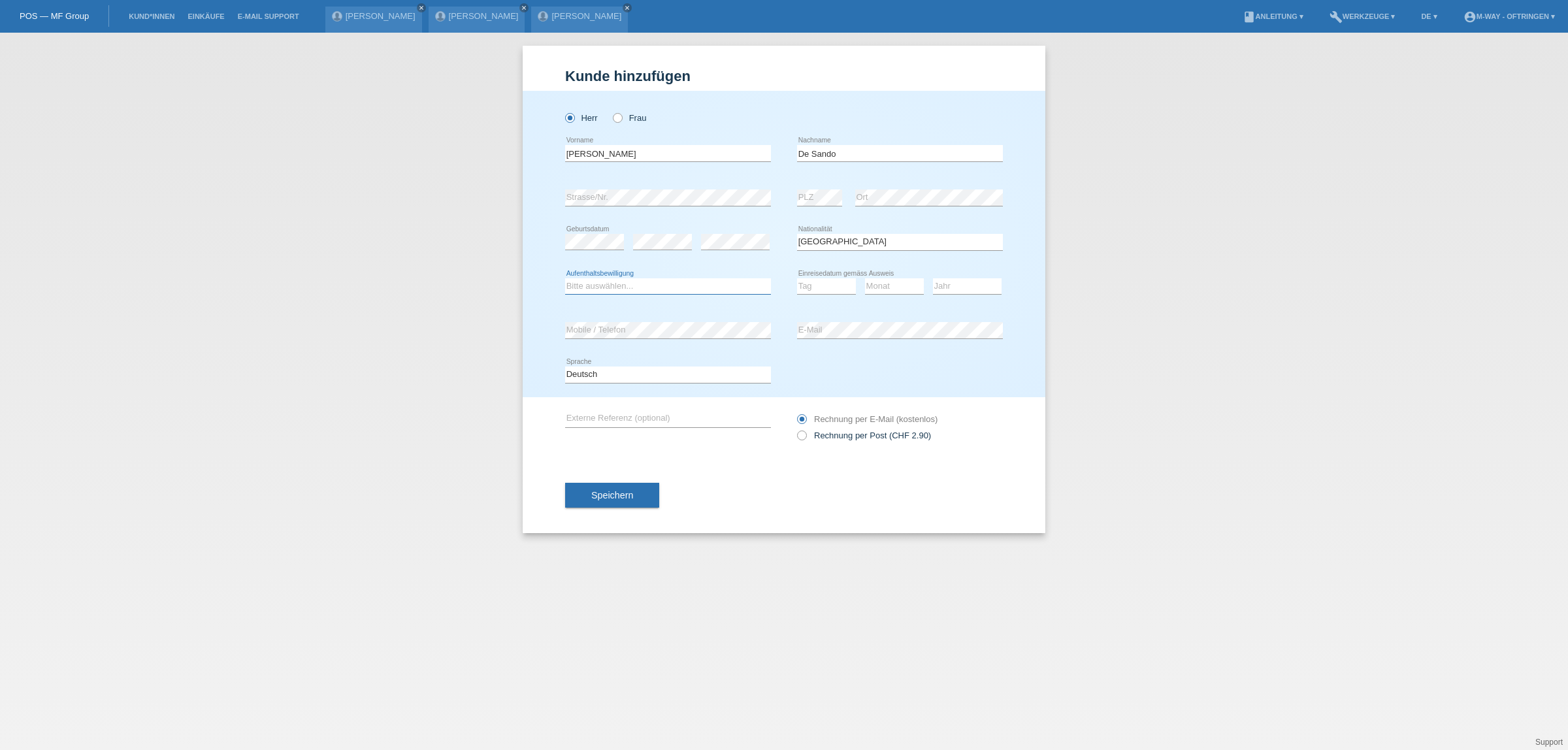
click at [719, 289] on select "Bitte auswählen... C B B - Flüchtlingsstatus Andere" at bounding box center [668, 286] width 206 height 15
select select "C"
click at [565, 278] on select "Bitte auswählen... C B B - Flüchtlingsstatus Andere" at bounding box center [668, 286] width 206 height 15
click at [809, 290] on select "Tag 01 02 03 04 05 06 07 08 09 10 11" at bounding box center [827, 286] width 59 height 15
select select "11"
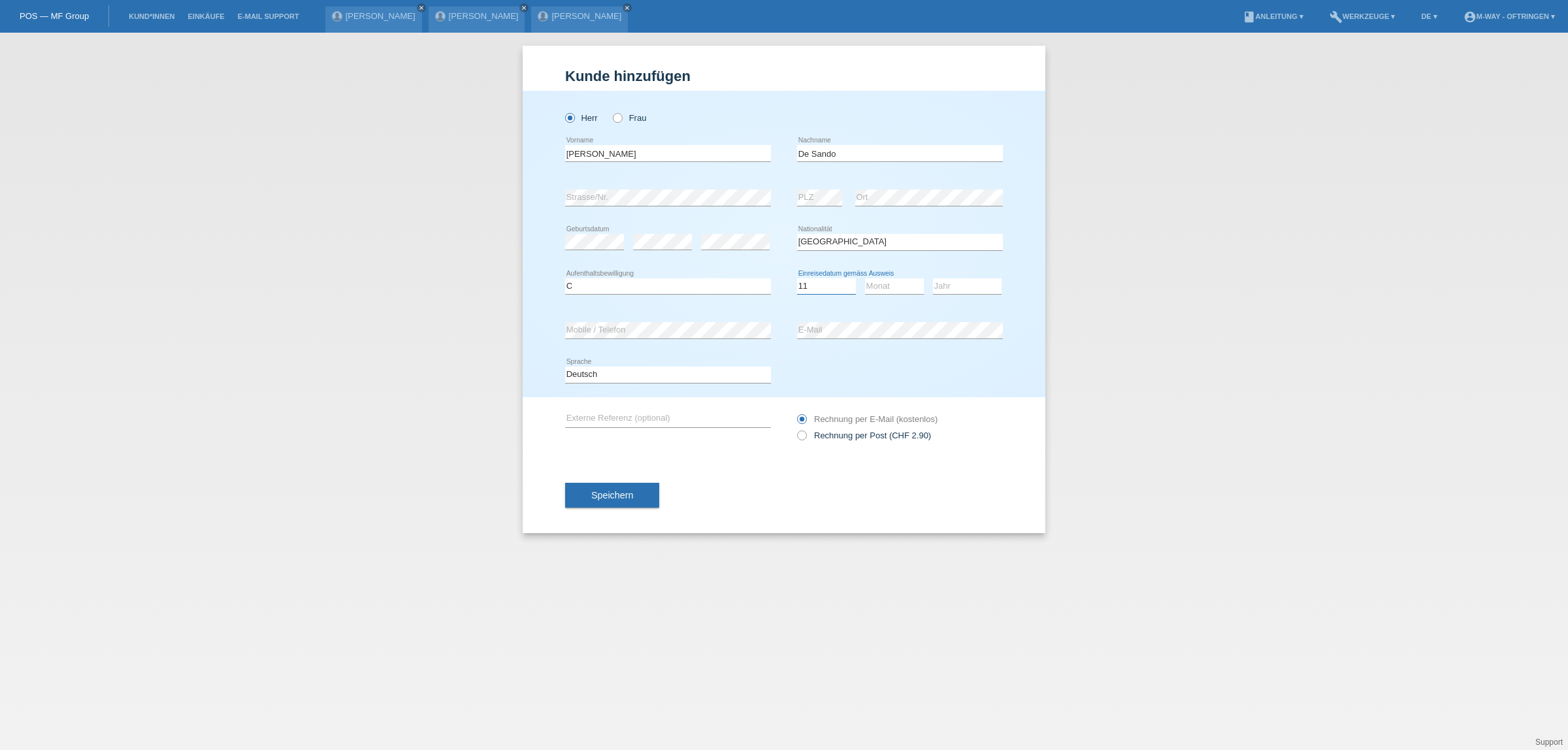
click at [797, 278] on select "Tag 01 02 03 04 05 06 07 08 09 10 11" at bounding box center [827, 286] width 59 height 15
click at [886, 287] on select "Monat 01 02 03 04 05 06 07 08 09 10 11" at bounding box center [895, 286] width 59 height 15
select select "12"
click at [865, 278] on select "Monat 01 02 03 04 05 06 07 08 09 10 11" at bounding box center [895, 286] width 59 height 15
click at [961, 289] on select "Jahr 2025 2024 2023 2022 2021 2020 2019 2018 2017 2016 2015 2014 2013 2012 2011…" at bounding box center [967, 286] width 69 height 15
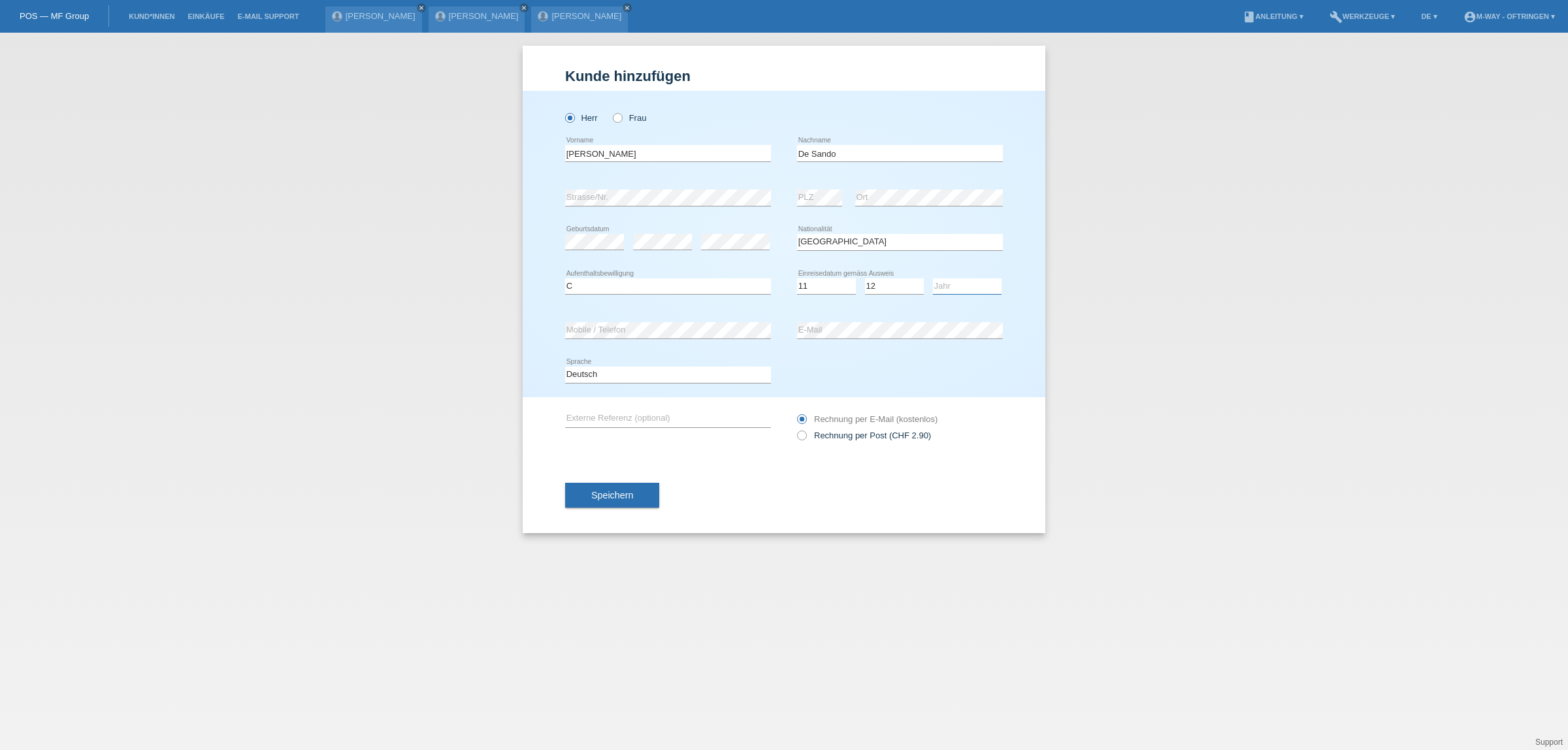
select select "1968"
click at [933, 278] on select "Jahr 2025 2024 2023 2022 2021 2020 2019 2018 2017 2016 2015 2014 2013 2012 2011…" at bounding box center [967, 286] width 69 height 15
click at [597, 500] on button "Speichern" at bounding box center [612, 495] width 94 height 25
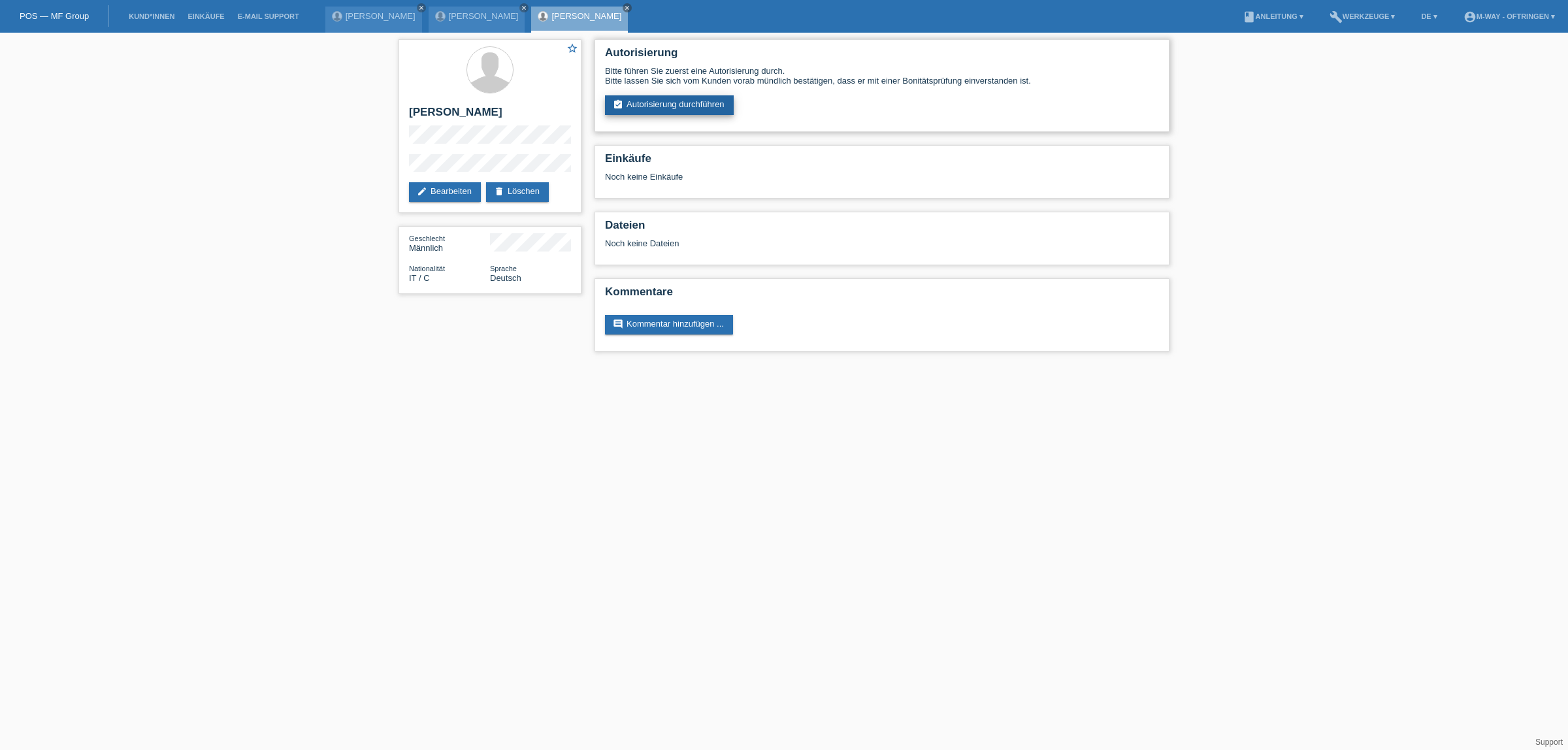
click at [652, 97] on link "assignment_turned_in Autorisierung durchführen" at bounding box center [669, 105] width 129 height 20
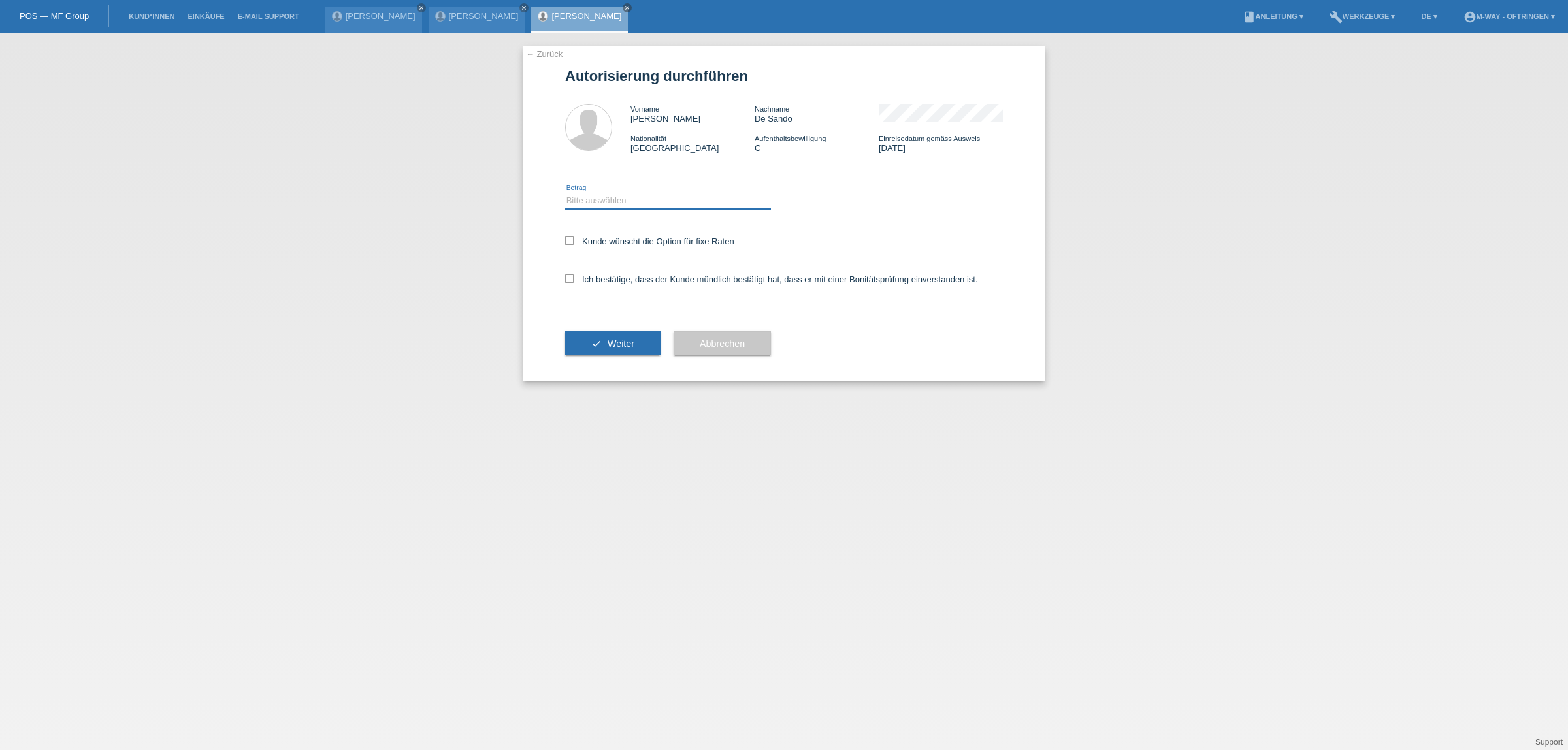
click at [640, 201] on select "Bitte auswählen CHF 1.00 - CHF 499.00 CHF 500.00 - CHF 1'999.00 CHF 2'000.00 - …" at bounding box center [668, 200] width 206 height 15
select select "3"
click at [565, 193] on select "Bitte auswählen CHF 1.00 - CHF 499.00 CHF 500.00 - CHF 1'999.00 CHF 2'000.00 - …" at bounding box center [668, 200] width 206 height 15
click at [607, 231] on div "Kunde wünscht die Option für fixe Raten" at bounding box center [784, 243] width 438 height 38
click at [607, 240] on label "Kunde wünscht die Option für fixe Raten" at bounding box center [649, 242] width 169 height 10
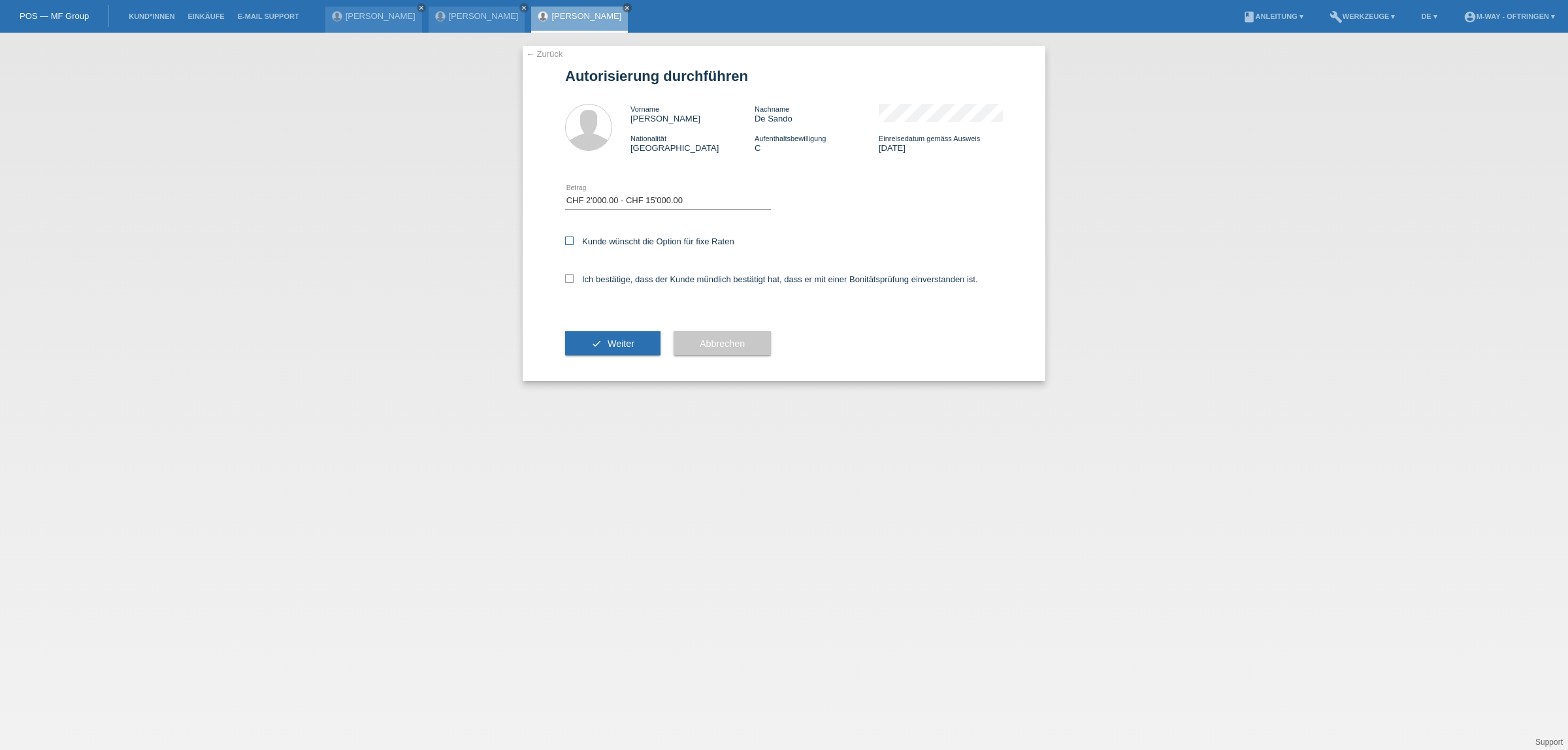
click at [574, 240] on input "Kunde wünscht die Option für fixe Raten" at bounding box center [569, 241] width 8 height 8
checkbox input "true"
click at [602, 276] on label "Ich bestätige, dass der Kunde mündlich bestätigt hat, dass er mit einer Bonität…" at bounding box center [771, 279] width 413 height 10
click at [574, 276] on input "Ich bestätige, dass der Kunde mündlich bestätigt hat, dass er mit einer Bonität…" at bounding box center [569, 278] width 8 height 8
checkbox input "true"
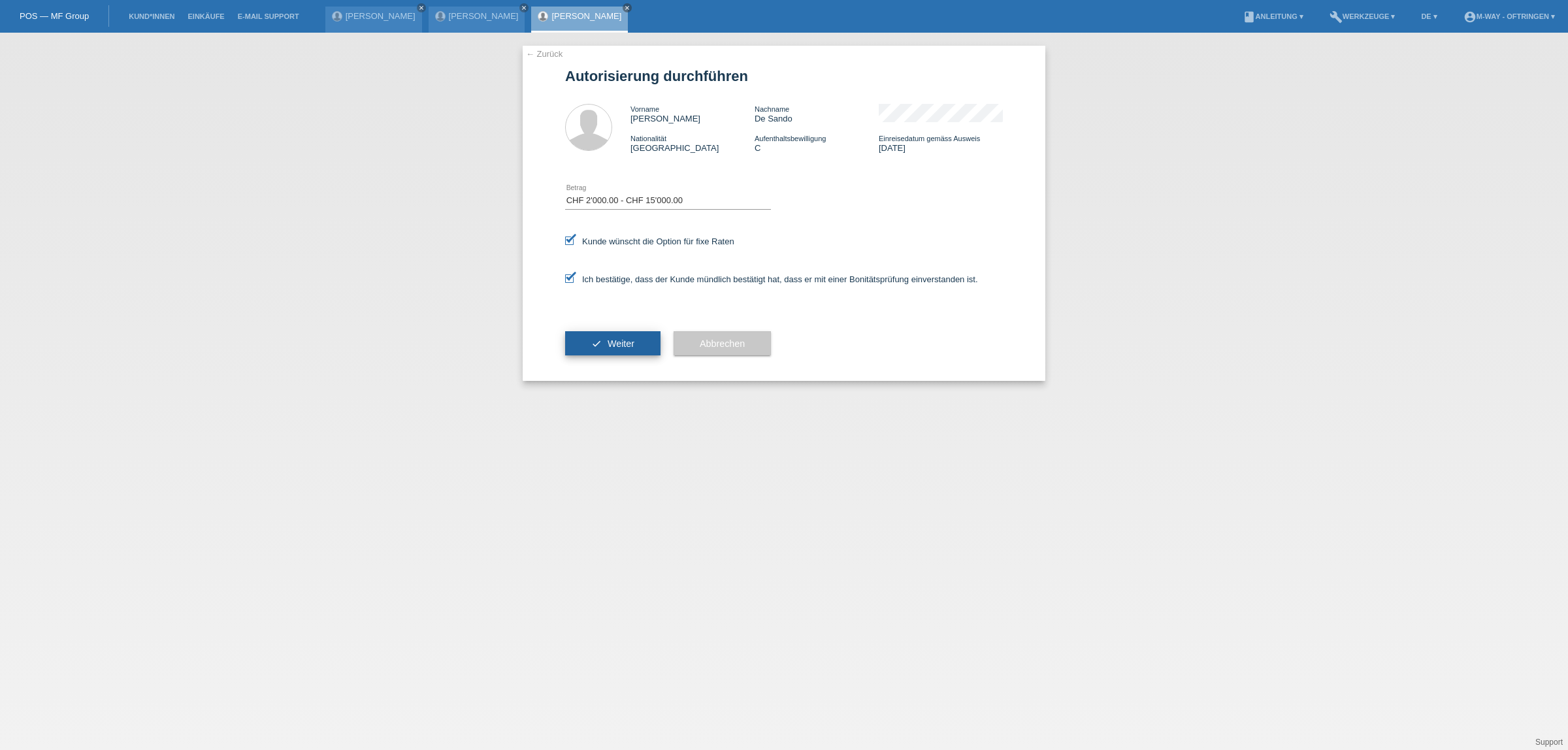
click at [599, 345] on icon "check" at bounding box center [596, 344] width 11 height 11
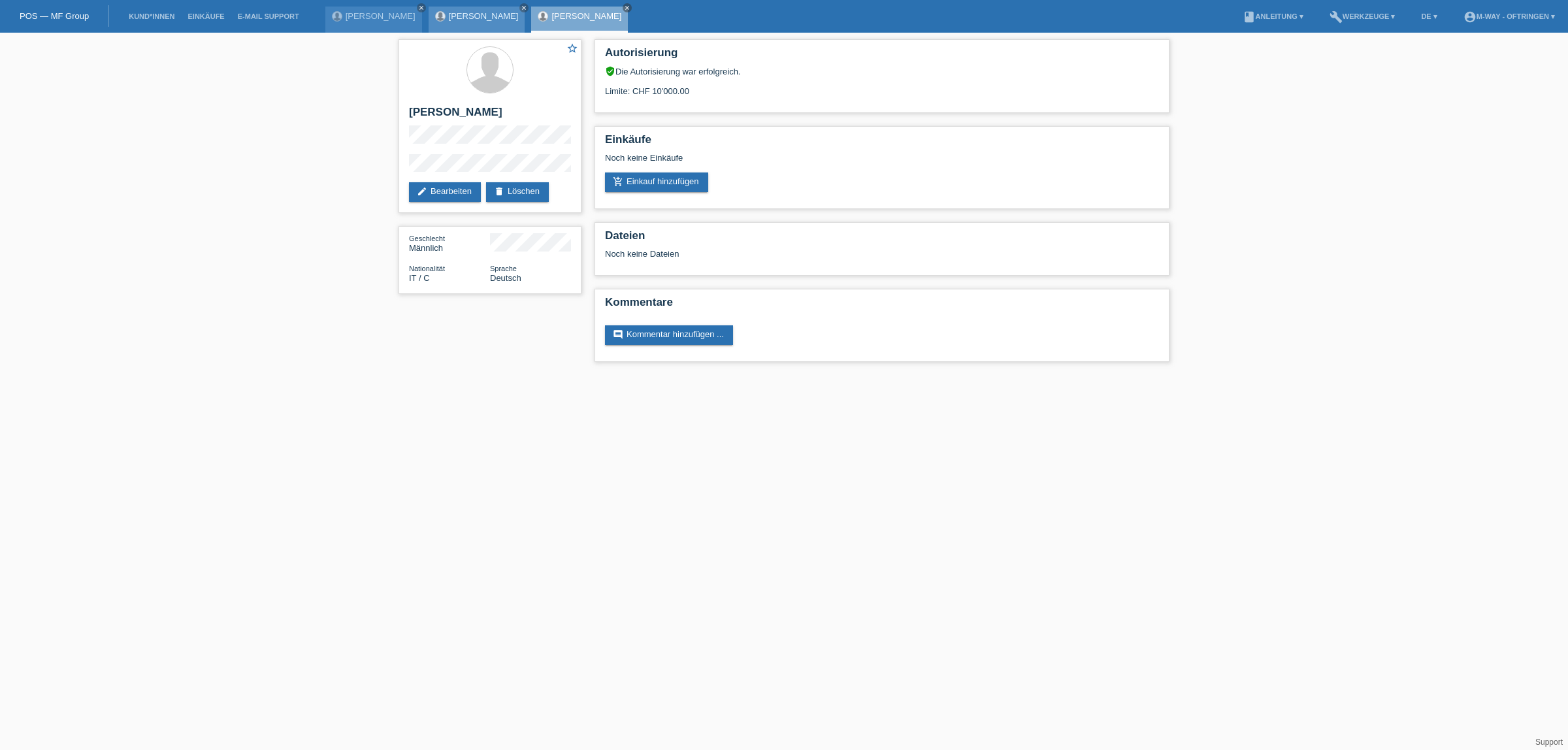
click at [429, 18] on div "[PERSON_NAME] close" at bounding box center [477, 19] width 97 height 26
drag, startPoint x: 433, startPoint y: 25, endPoint x: 439, endPoint y: 30, distance: 7.8
click at [439, 30] on div "[PERSON_NAME] close" at bounding box center [477, 19] width 97 height 26
click at [429, 21] on div "[PERSON_NAME] close" at bounding box center [477, 19] width 97 height 26
click at [449, 18] on link "[PERSON_NAME]" at bounding box center [484, 16] width 70 height 10
